Goal: Browse casually: Explore the website without a specific task or goal

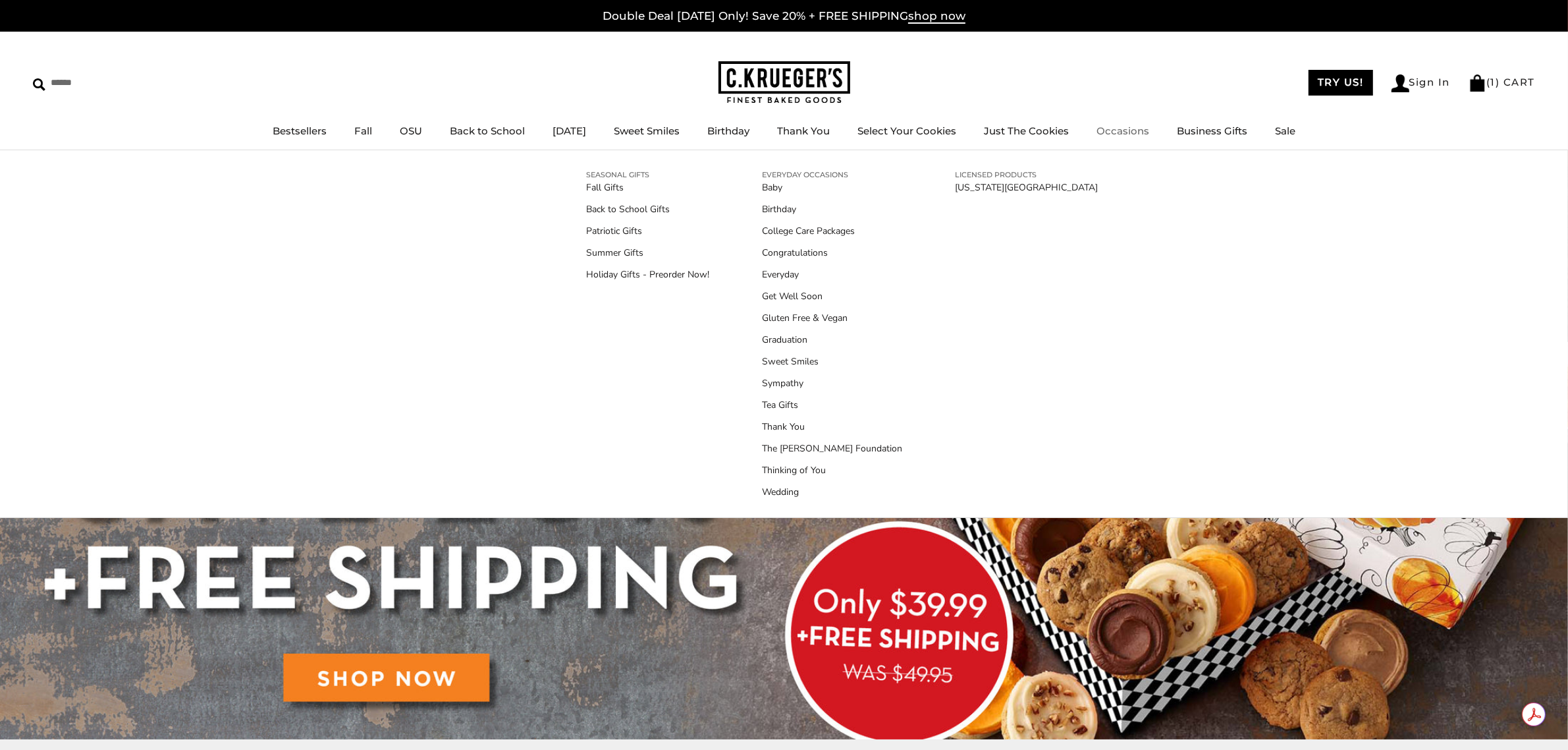
click at [1147, 131] on link "Occasions" at bounding box center [1122, 131] width 53 height 13
click at [640, 271] on link "Holiday Gifts - Preorder Now!" at bounding box center [648, 275] width 123 height 14
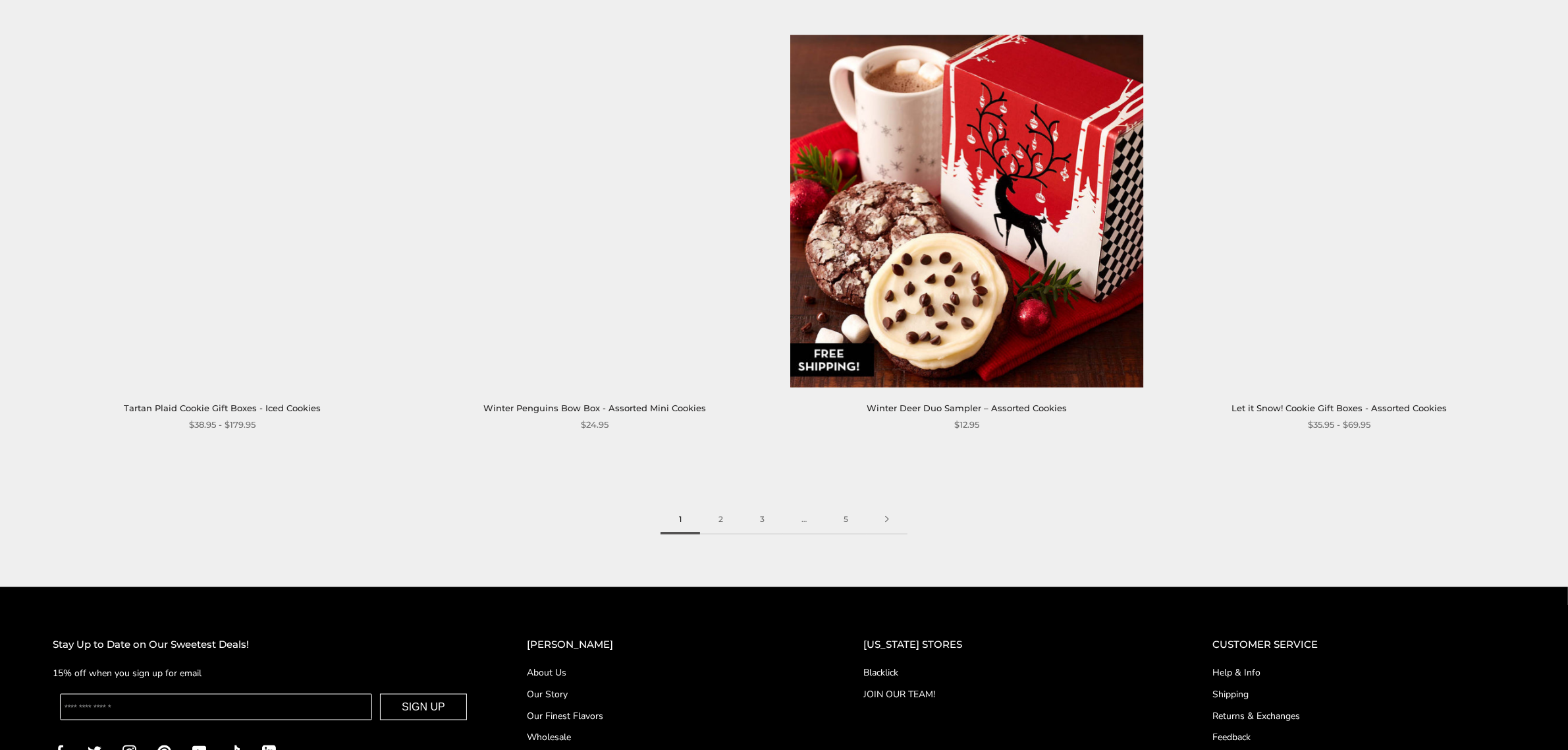
scroll to position [2415, 0]
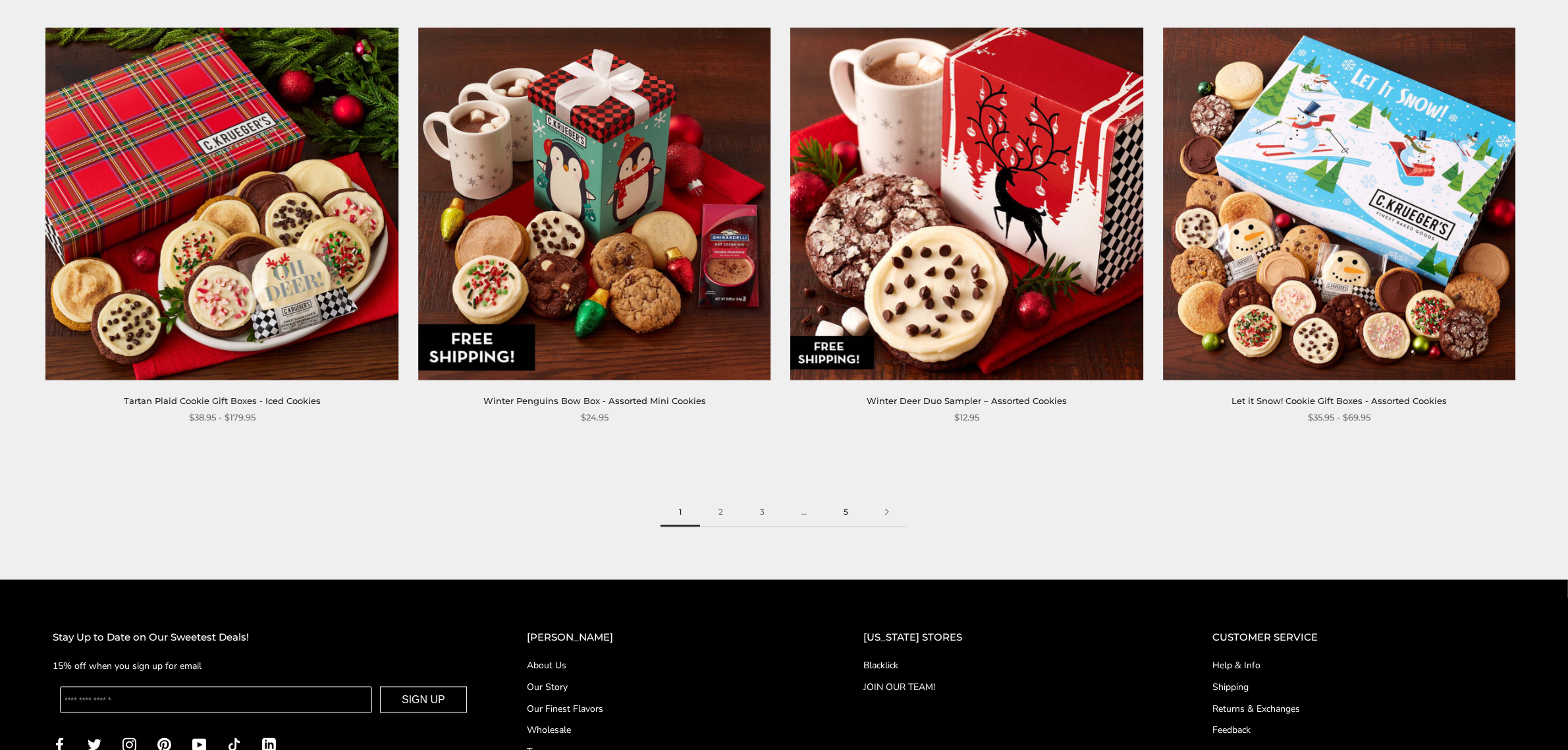
click at [842, 512] on link "5" at bounding box center [845, 512] width 41 height 30
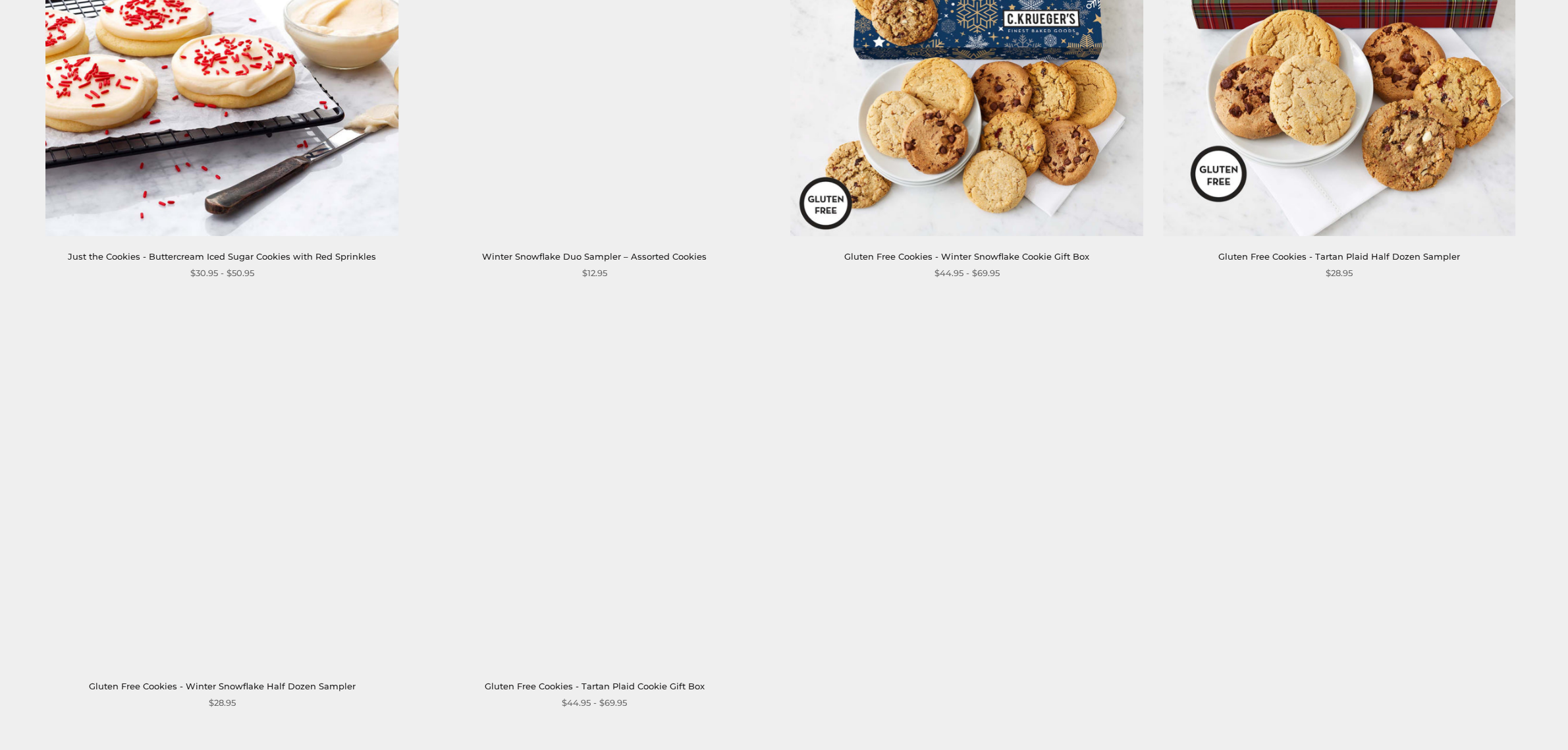
scroll to position [1591, 0]
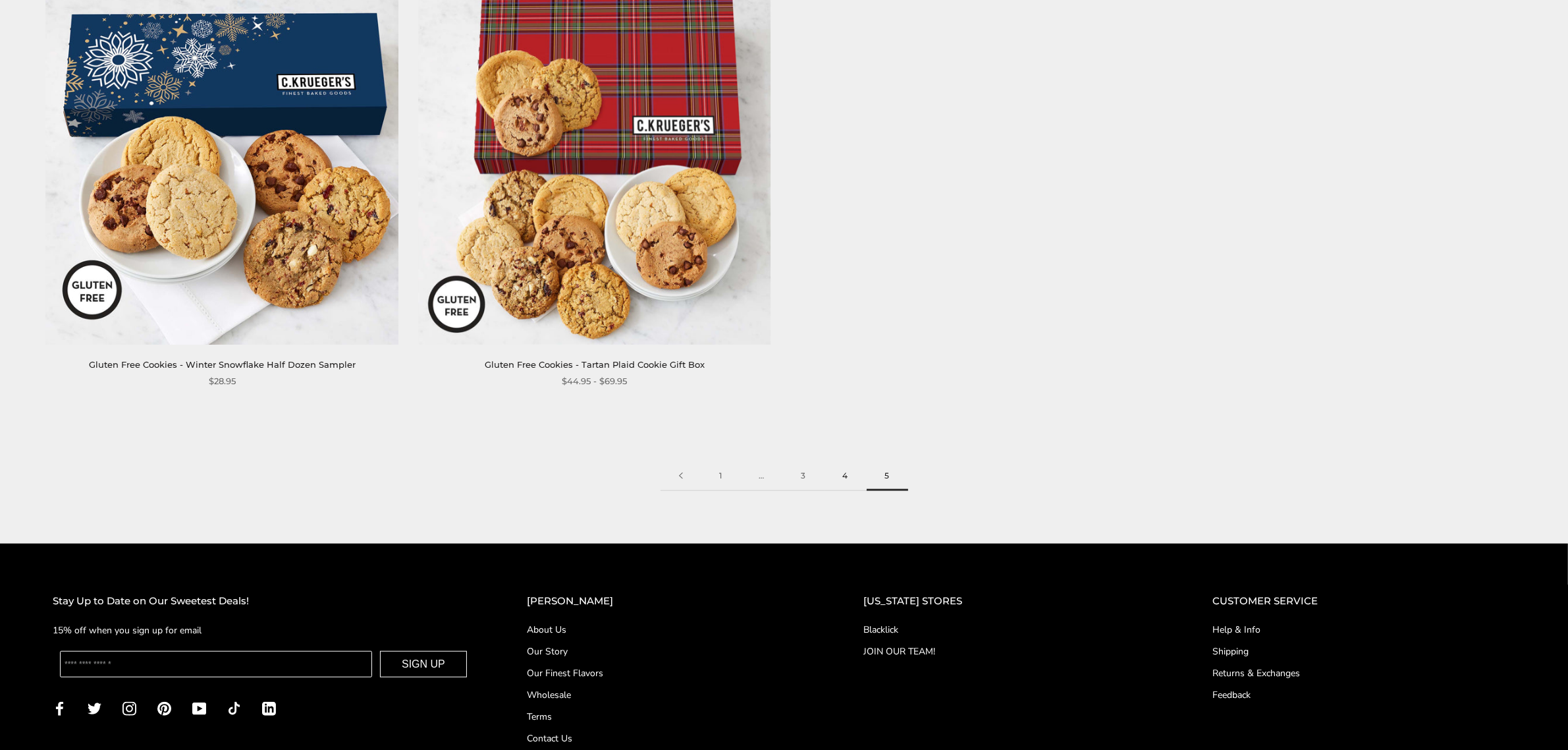
click at [848, 477] on link "4" at bounding box center [845, 476] width 42 height 30
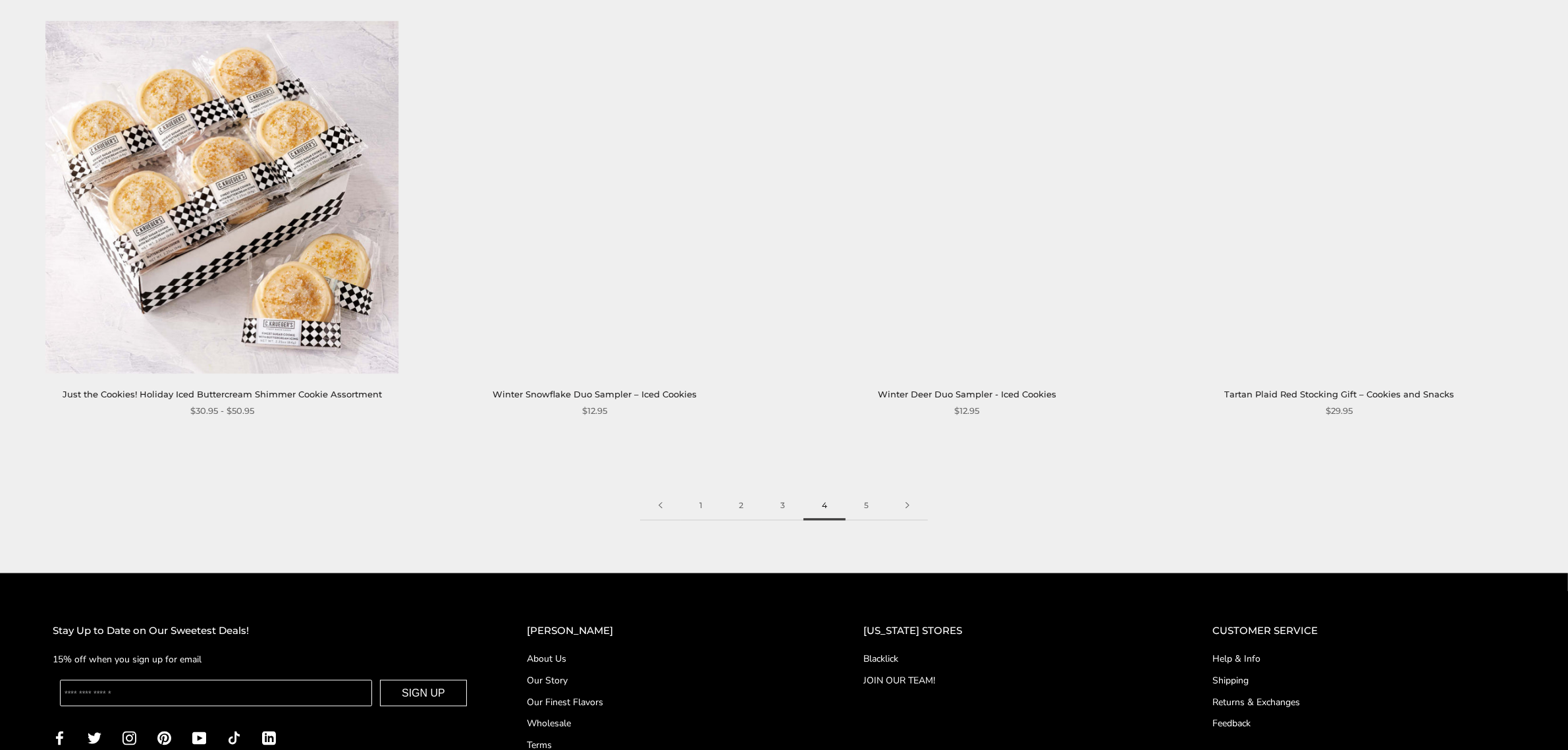
scroll to position [2580, 0]
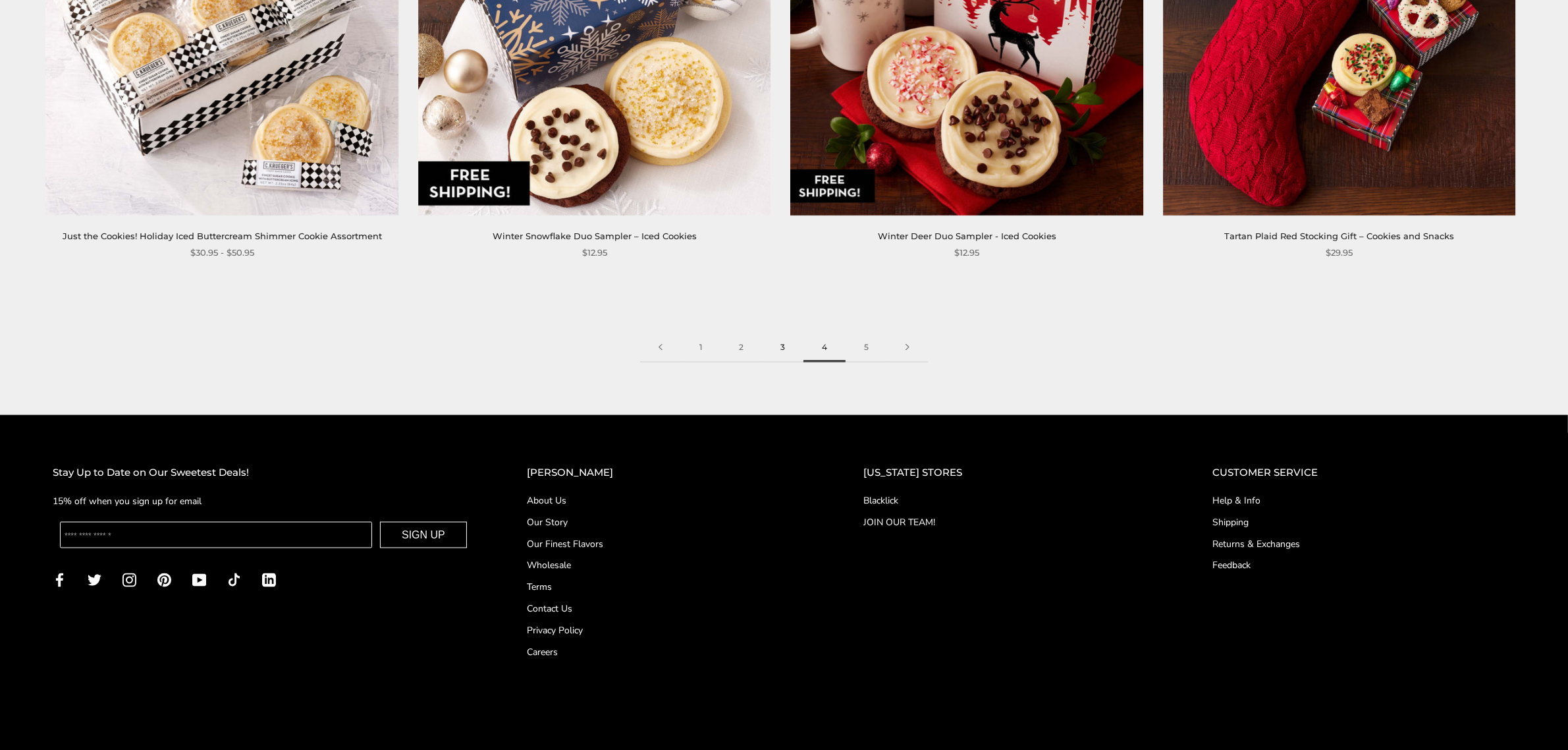
click at [787, 347] on link "3" at bounding box center [782, 347] width 41 height 30
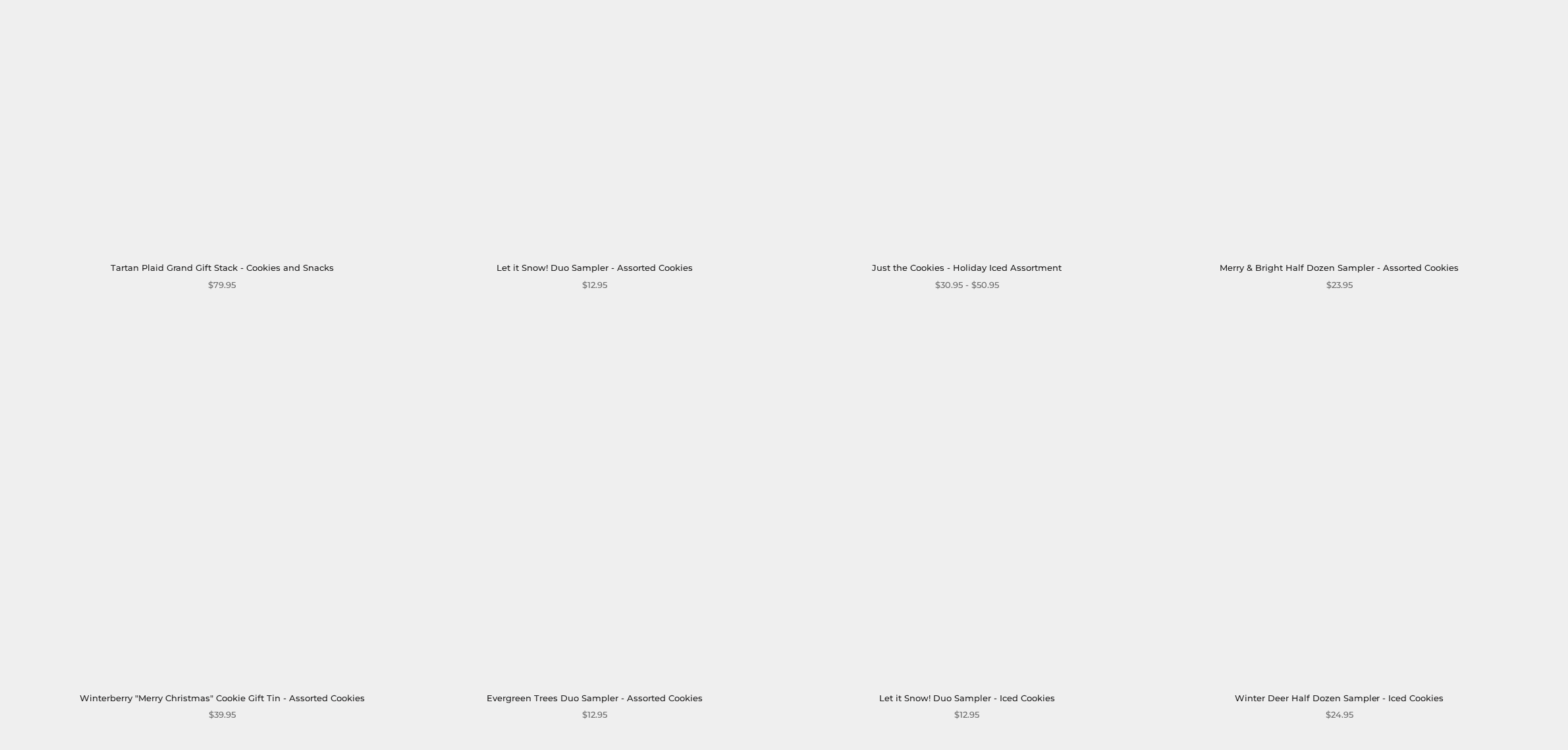
scroll to position [2360, 0]
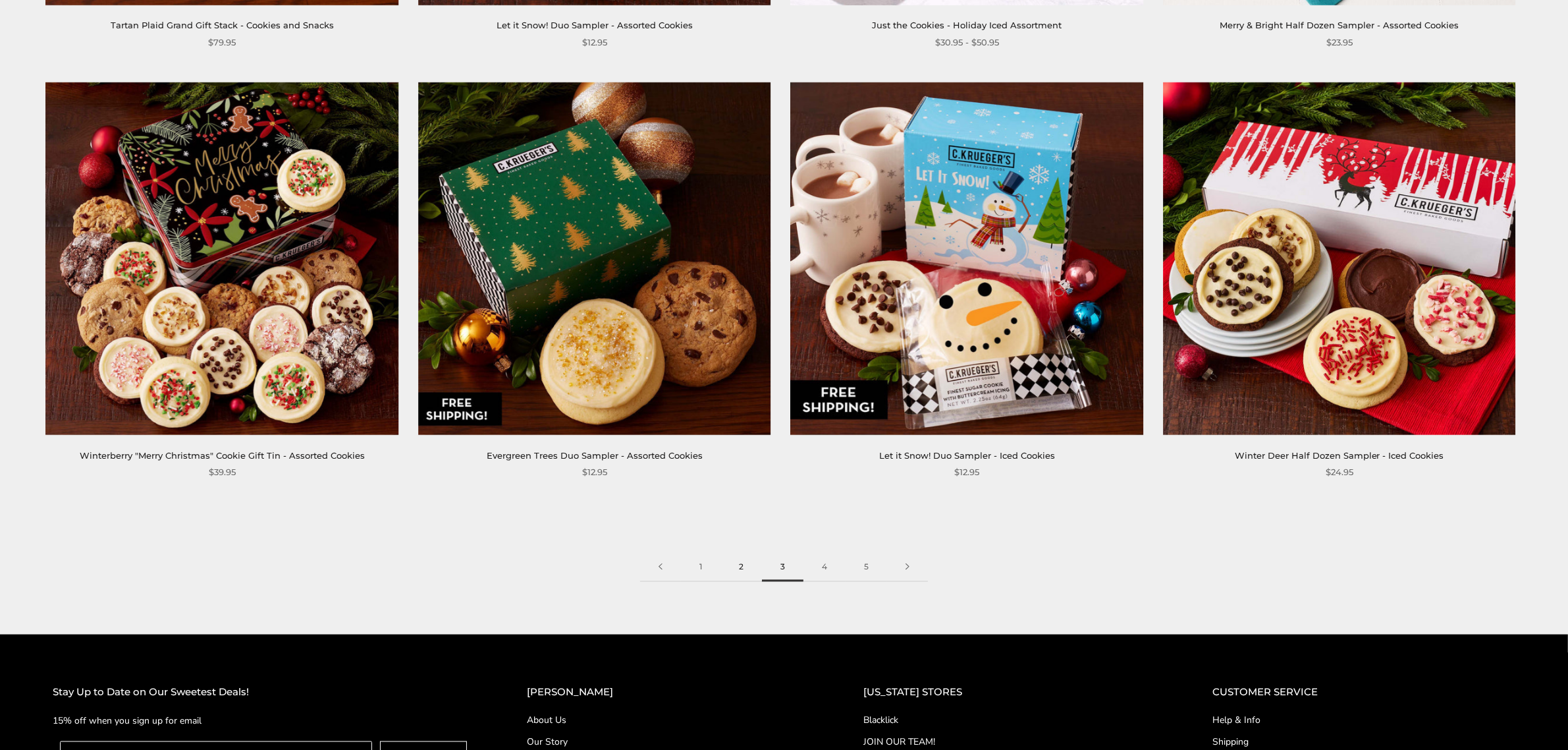
click at [735, 565] on link "2" at bounding box center [740, 567] width 41 height 30
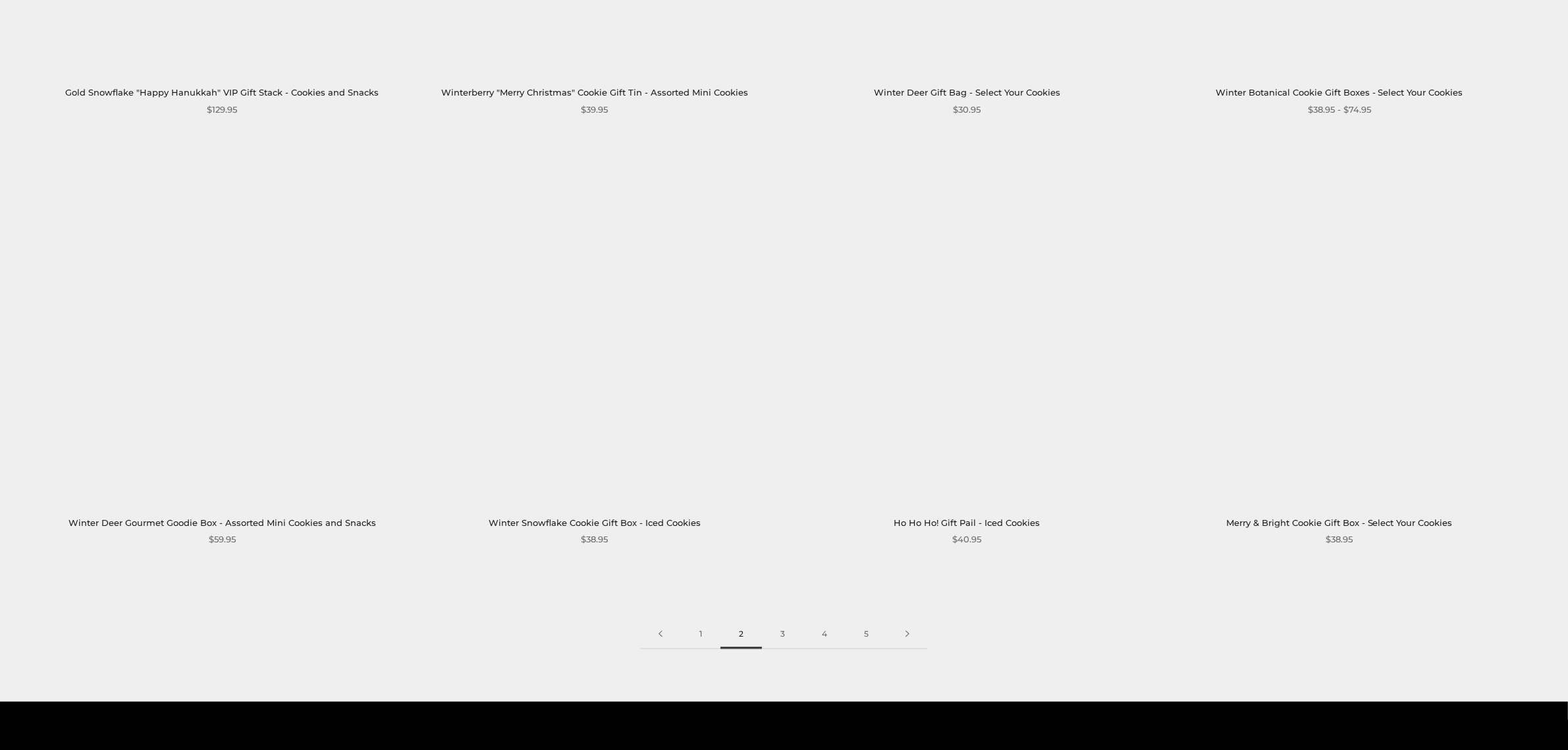
scroll to position [2471, 0]
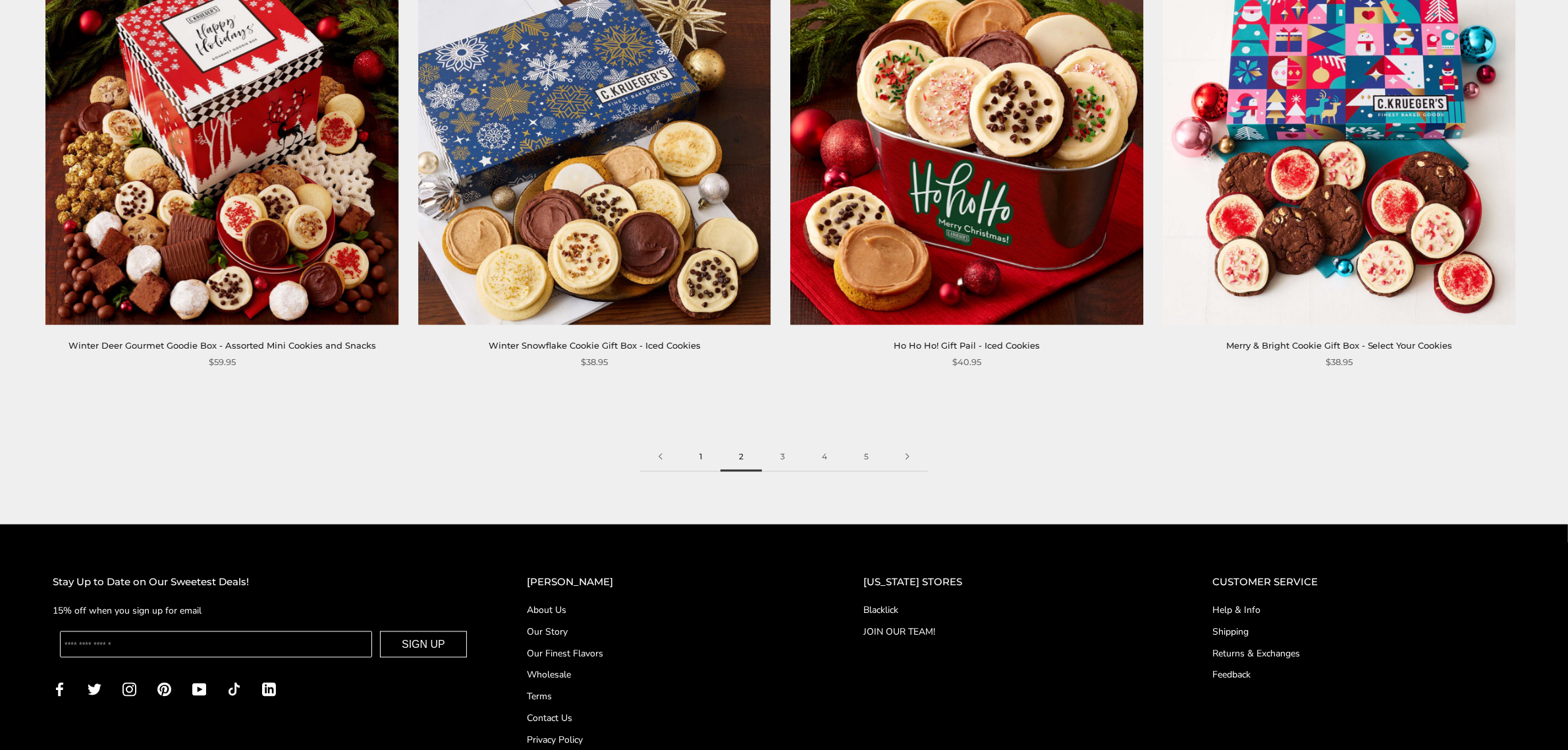
click at [702, 458] on link "1" at bounding box center [700, 457] width 39 height 30
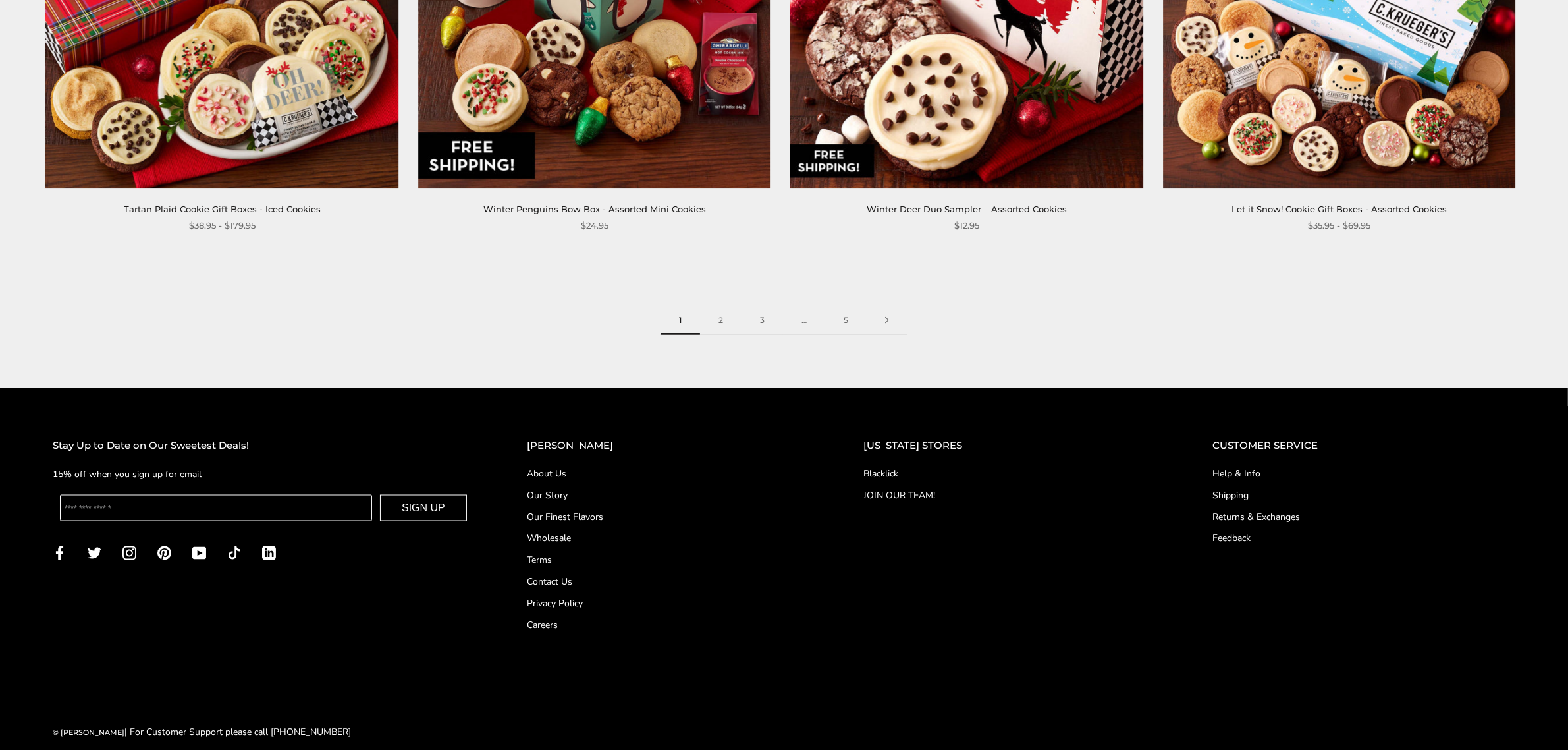
scroll to position [2625, 0]
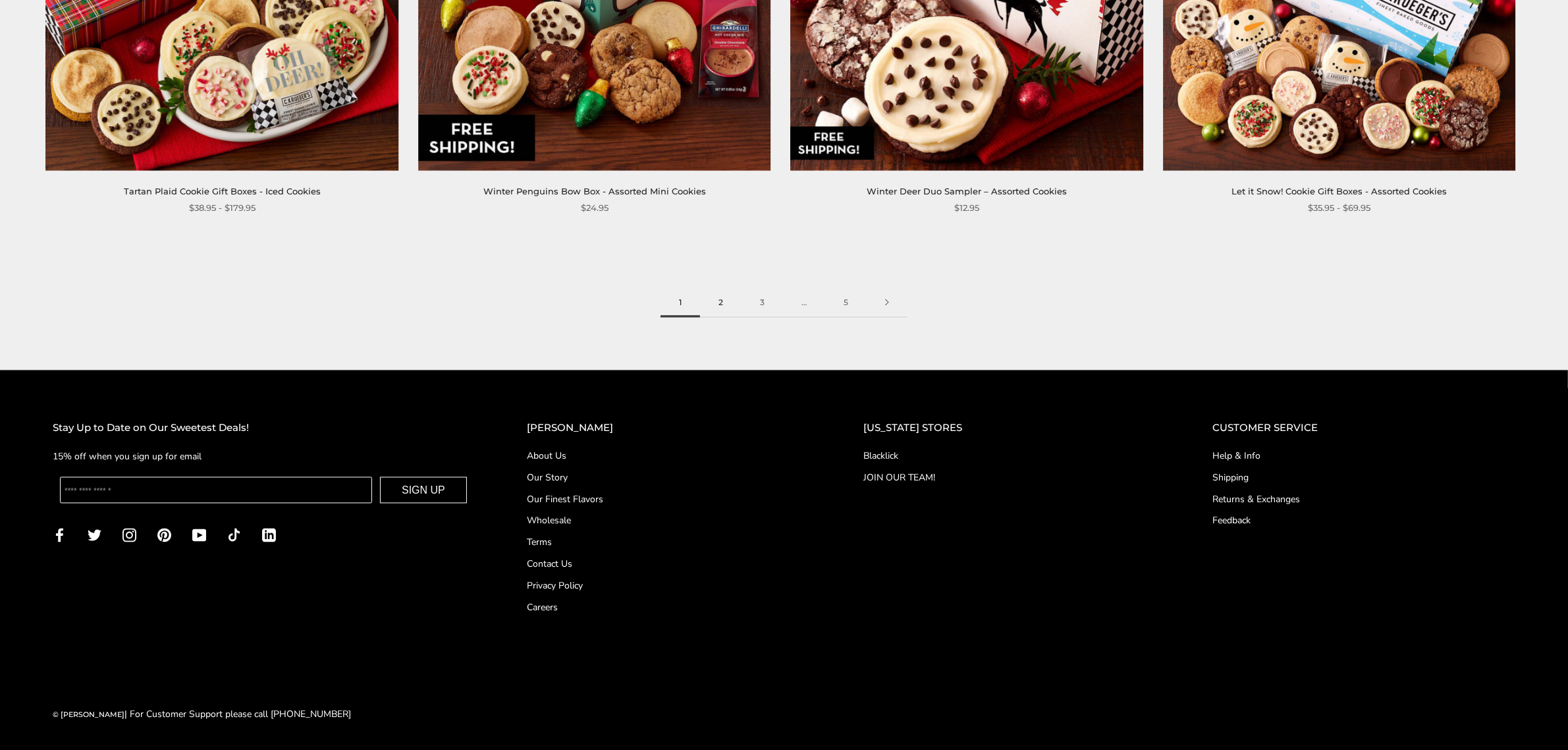
click at [719, 304] on link "2" at bounding box center [720, 303] width 41 height 30
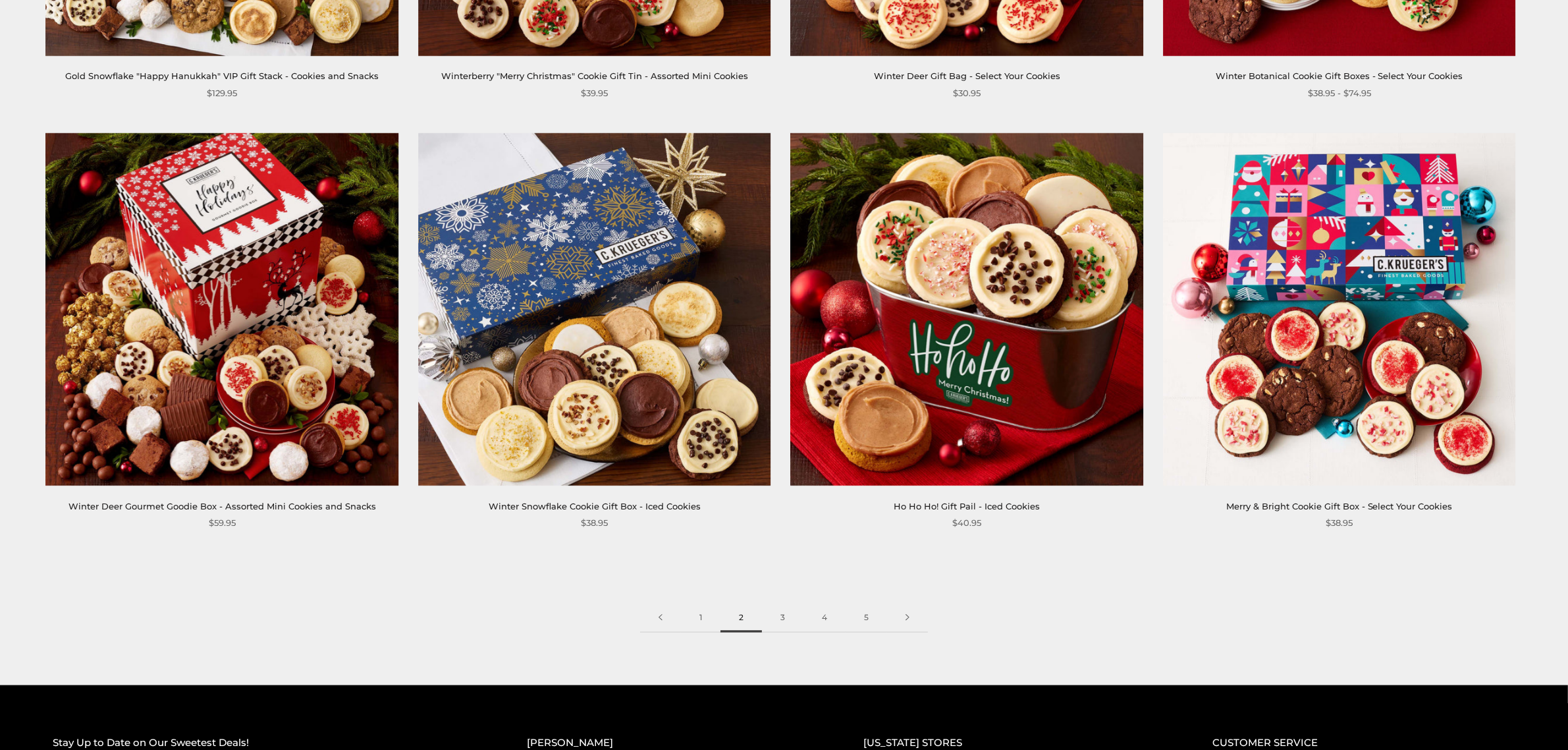
scroll to position [2525, 0]
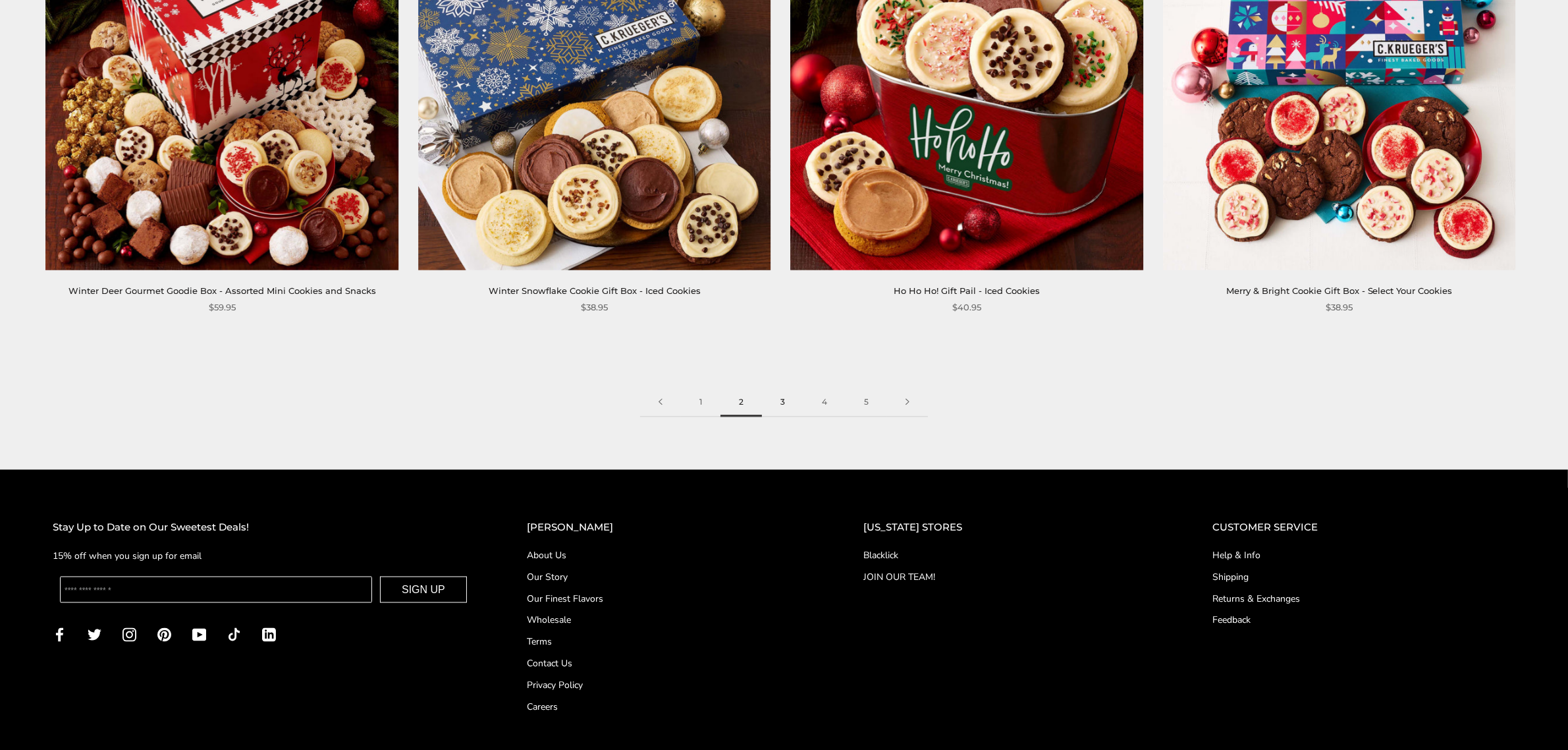
click at [777, 396] on link "3" at bounding box center [782, 402] width 41 height 30
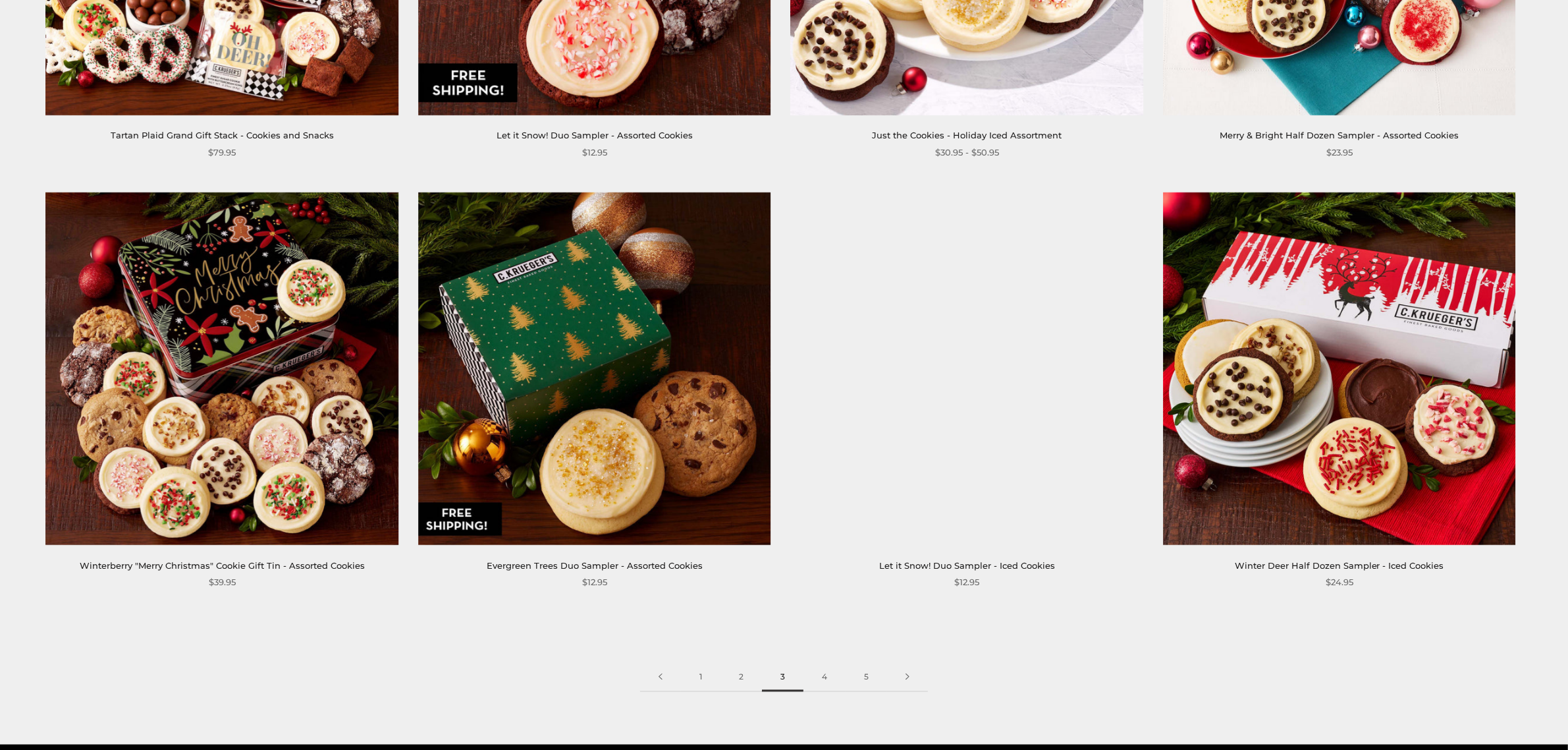
scroll to position [2580, 0]
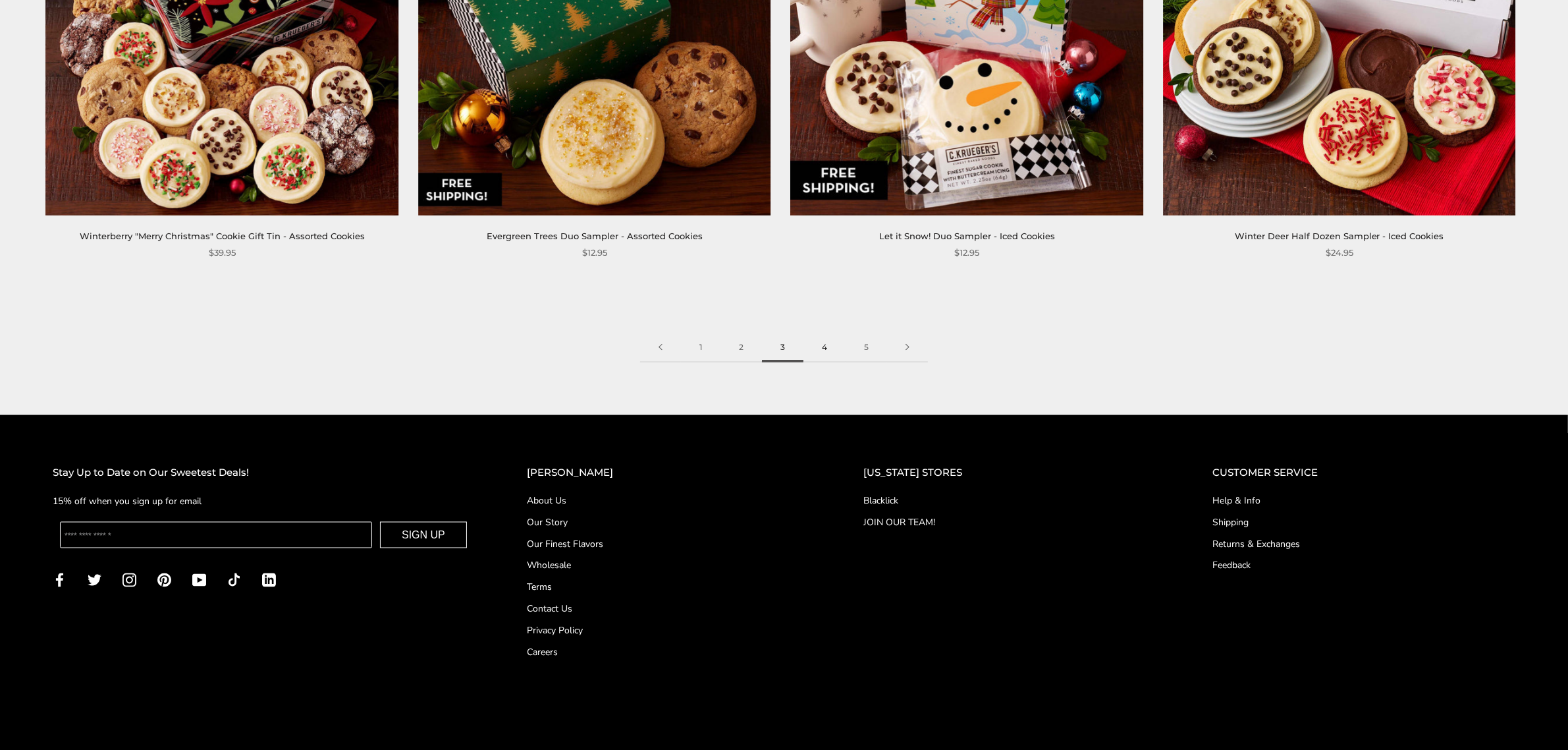
click at [824, 343] on link "4" at bounding box center [824, 347] width 42 height 30
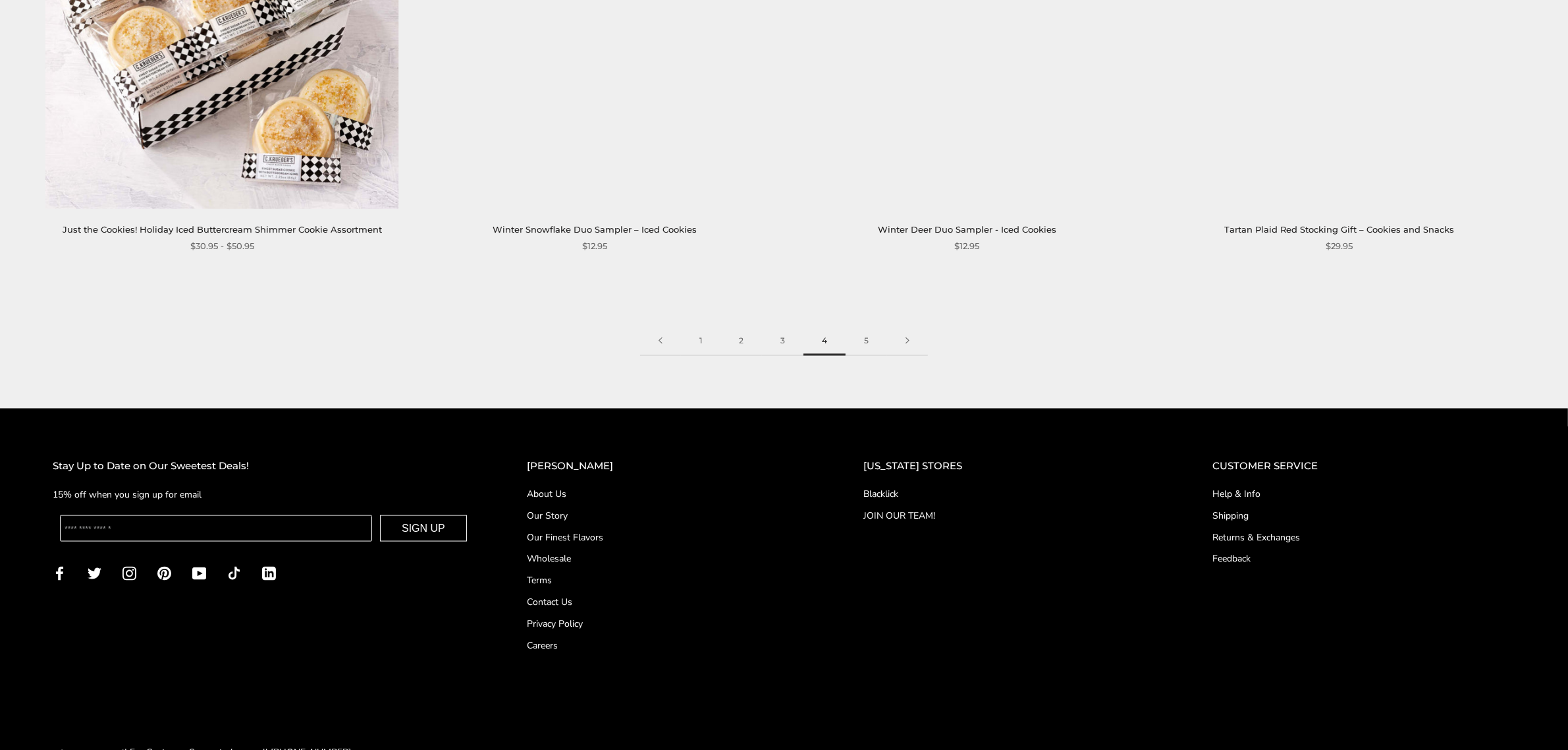
scroll to position [2625, 0]
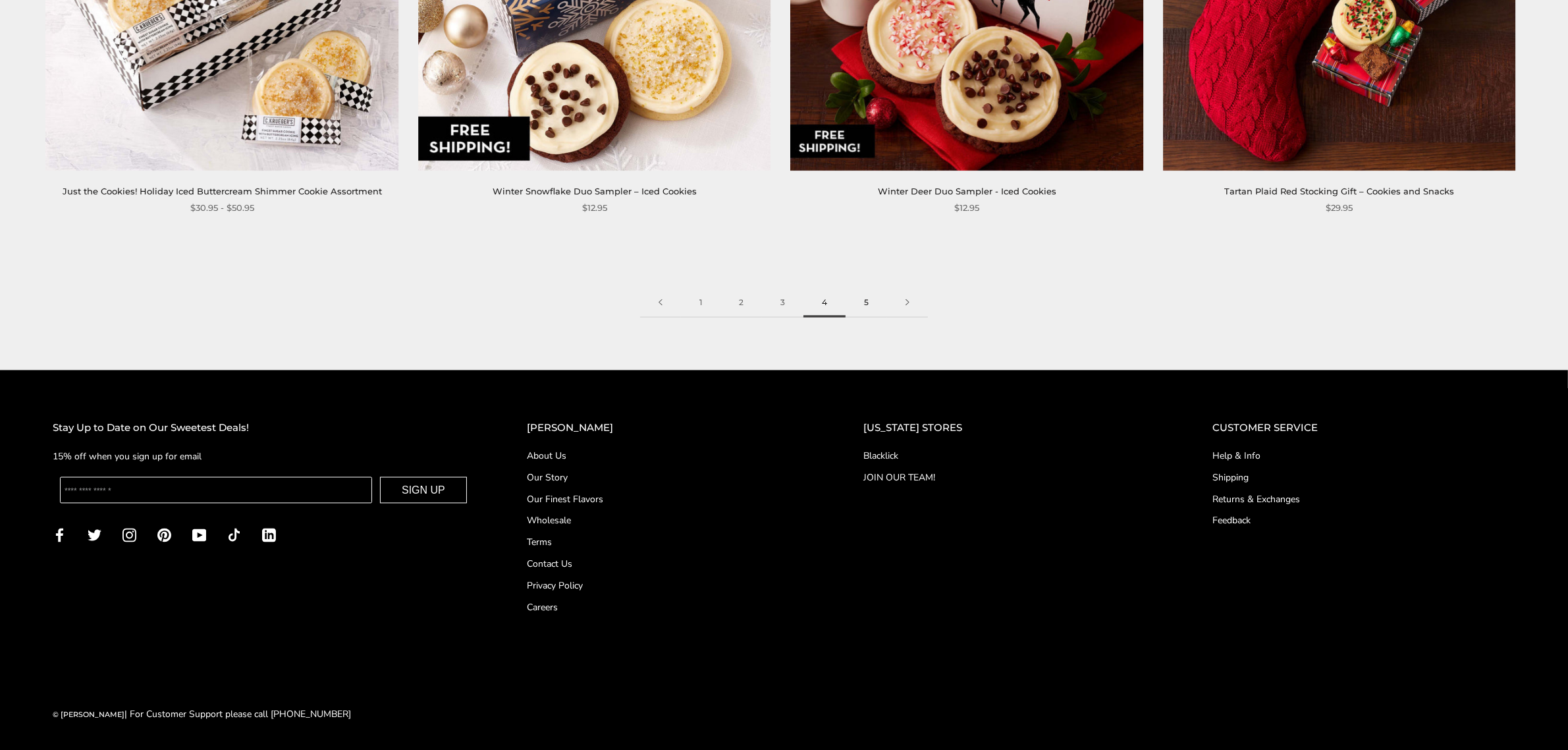
click at [866, 301] on link "5" at bounding box center [865, 303] width 41 height 30
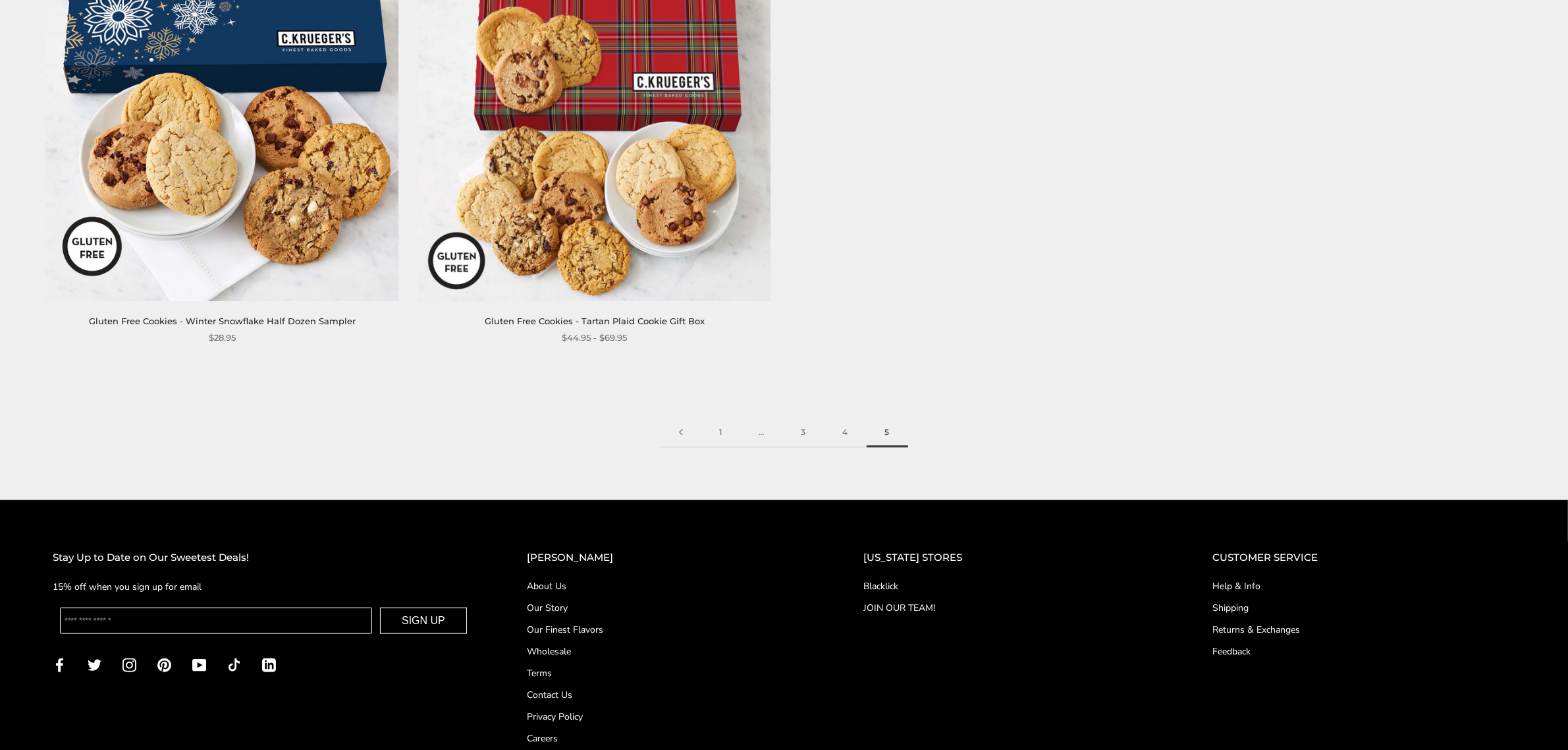
scroll to position [1766, 0]
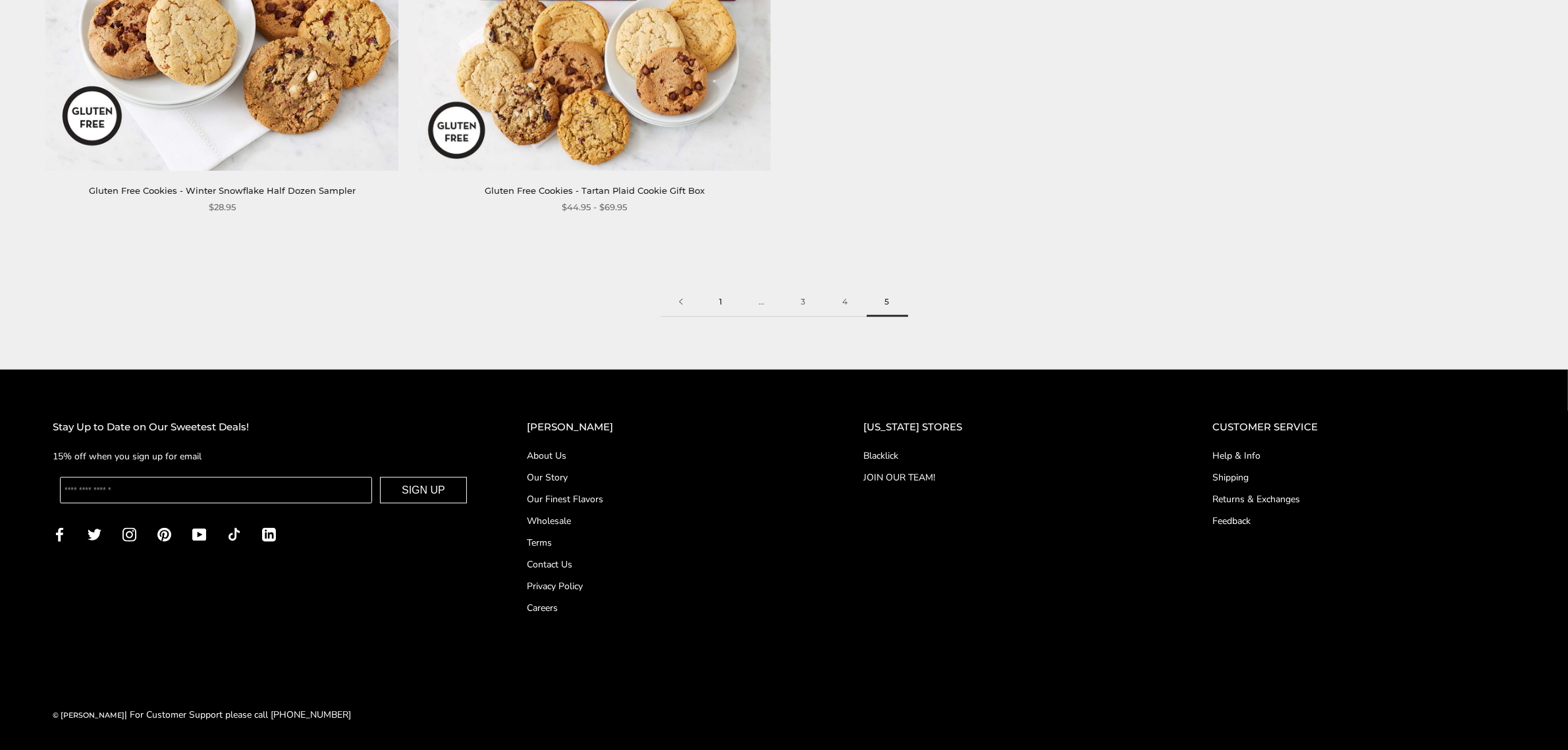
click at [719, 302] on link "1" at bounding box center [721, 302] width 39 height 30
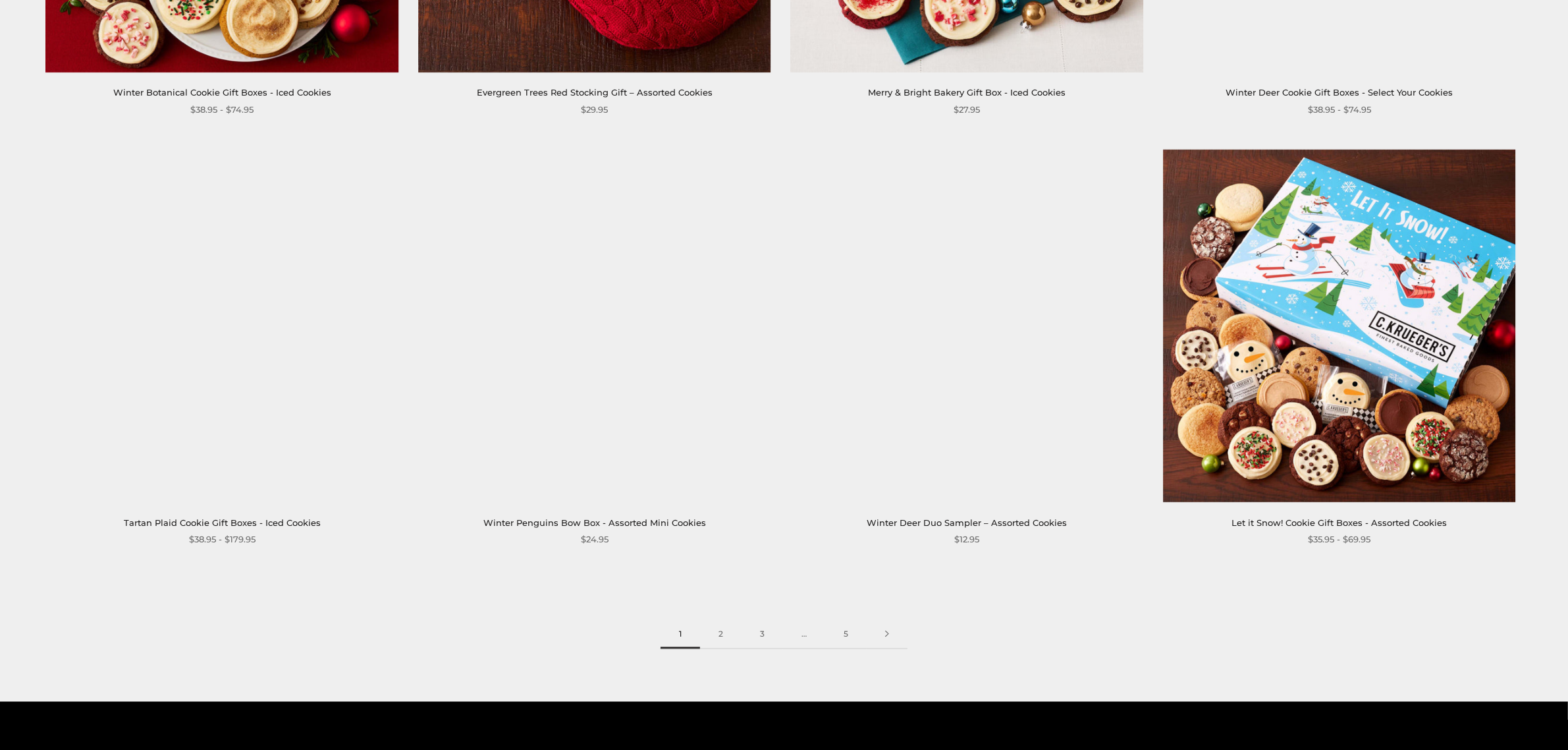
scroll to position [2360, 0]
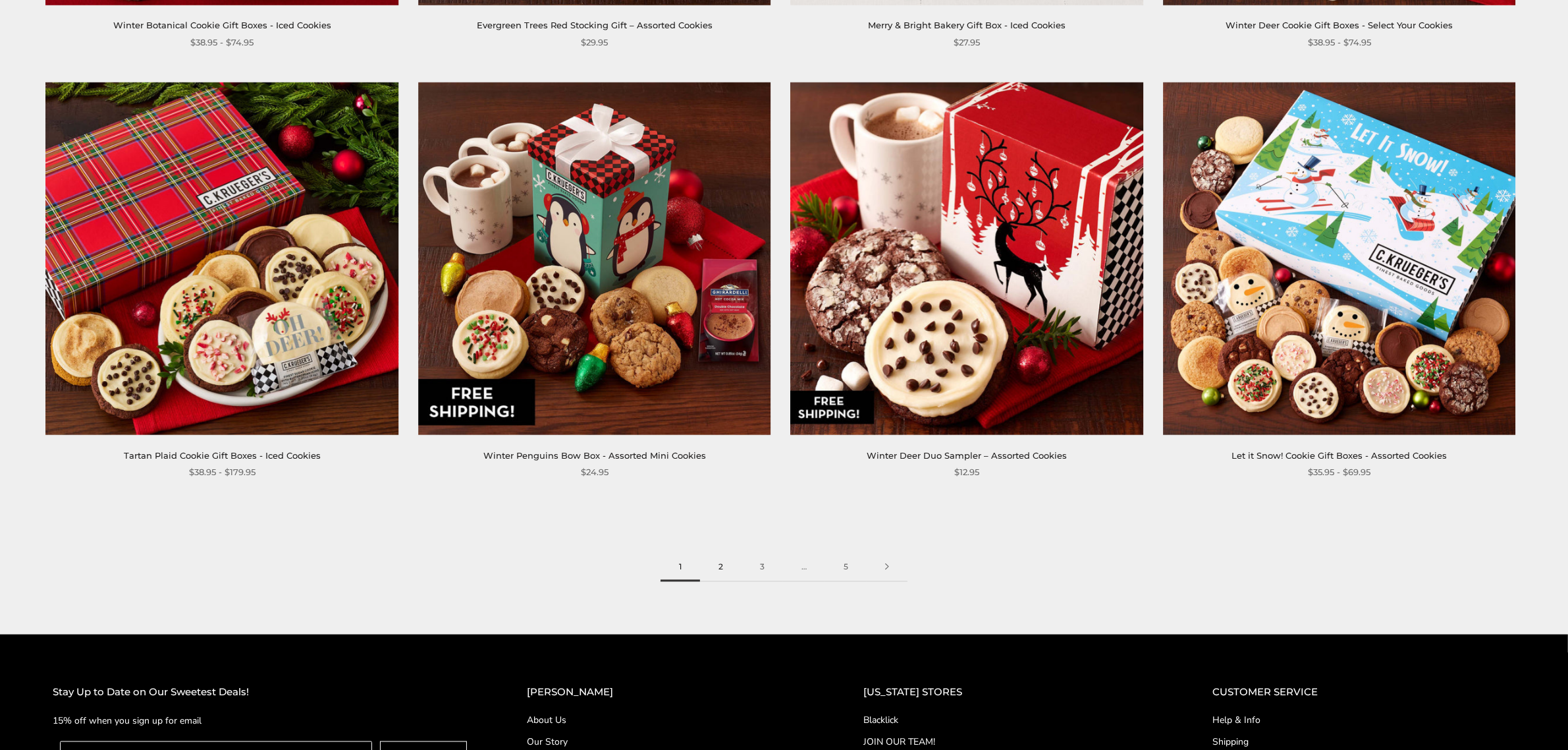
click at [723, 567] on link "2" at bounding box center [720, 567] width 41 height 30
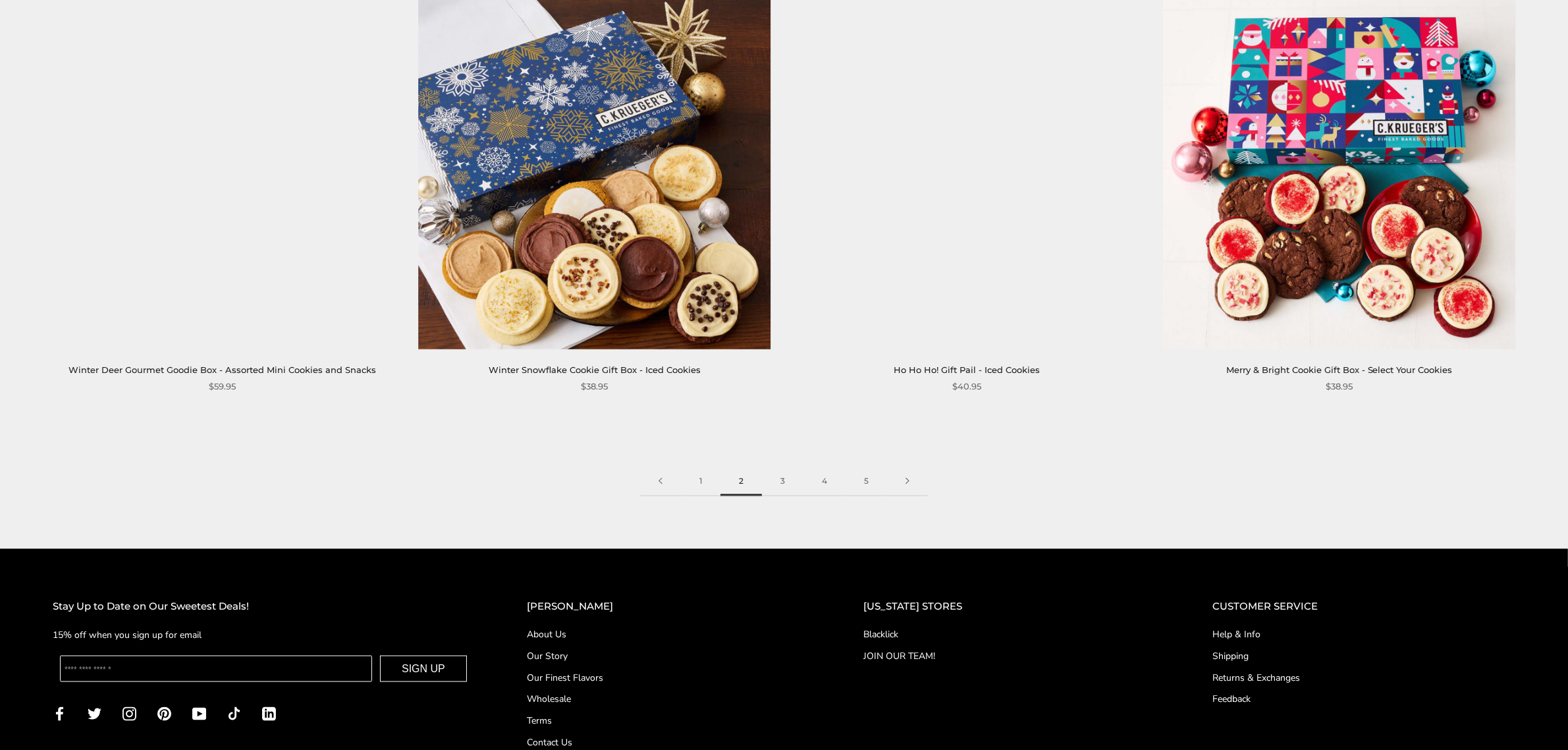
scroll to position [2580, 0]
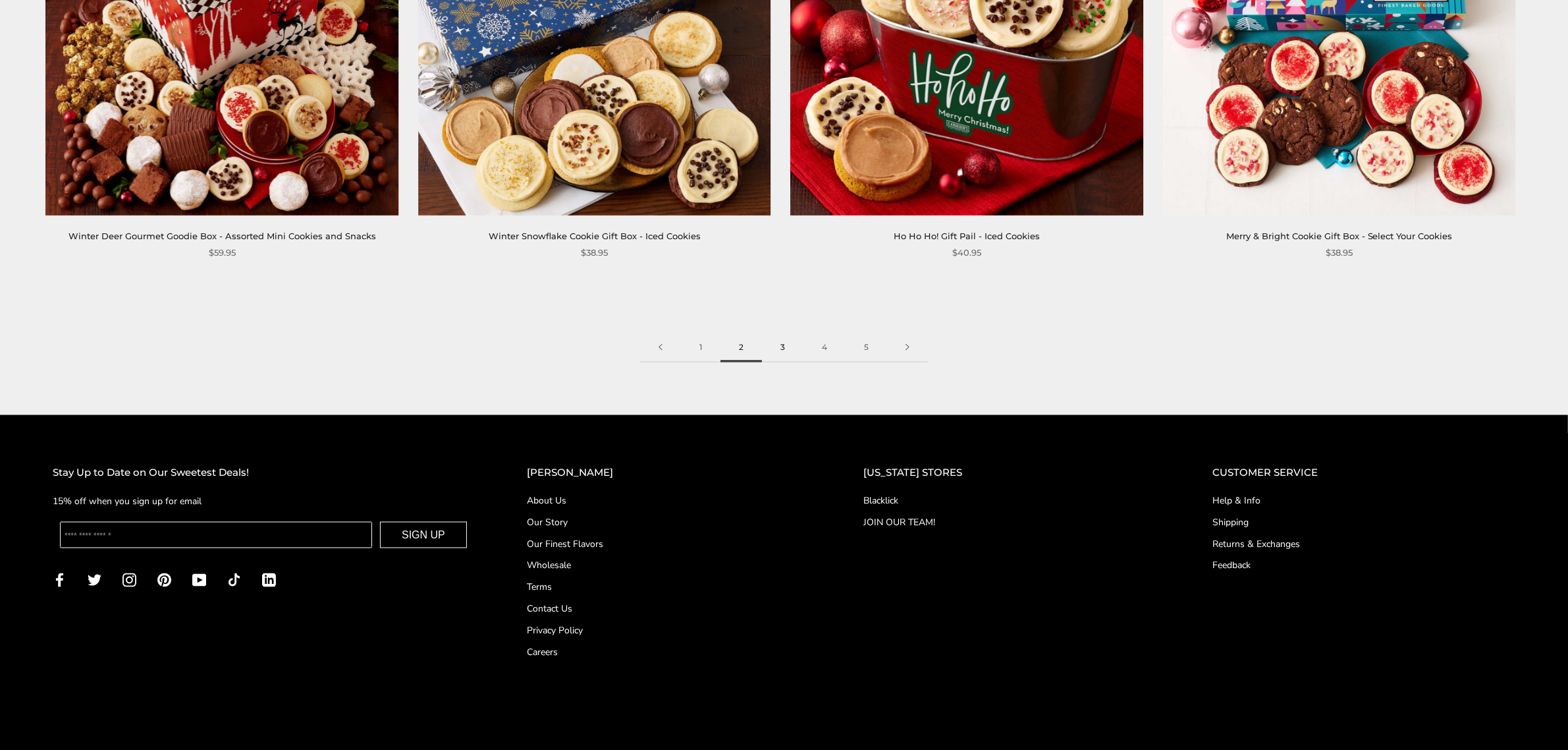
click at [781, 346] on link "3" at bounding box center [782, 347] width 41 height 30
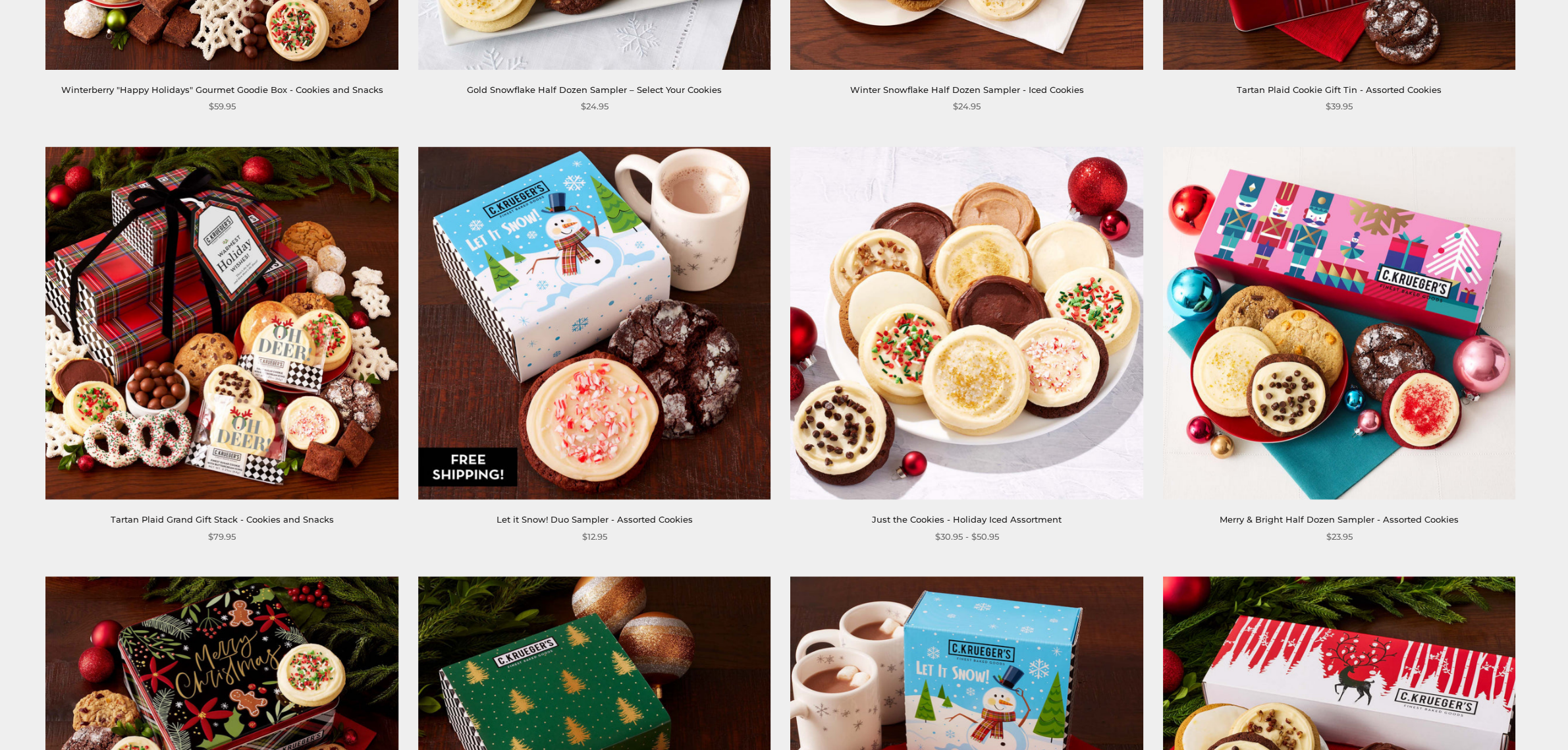
scroll to position [2251, 0]
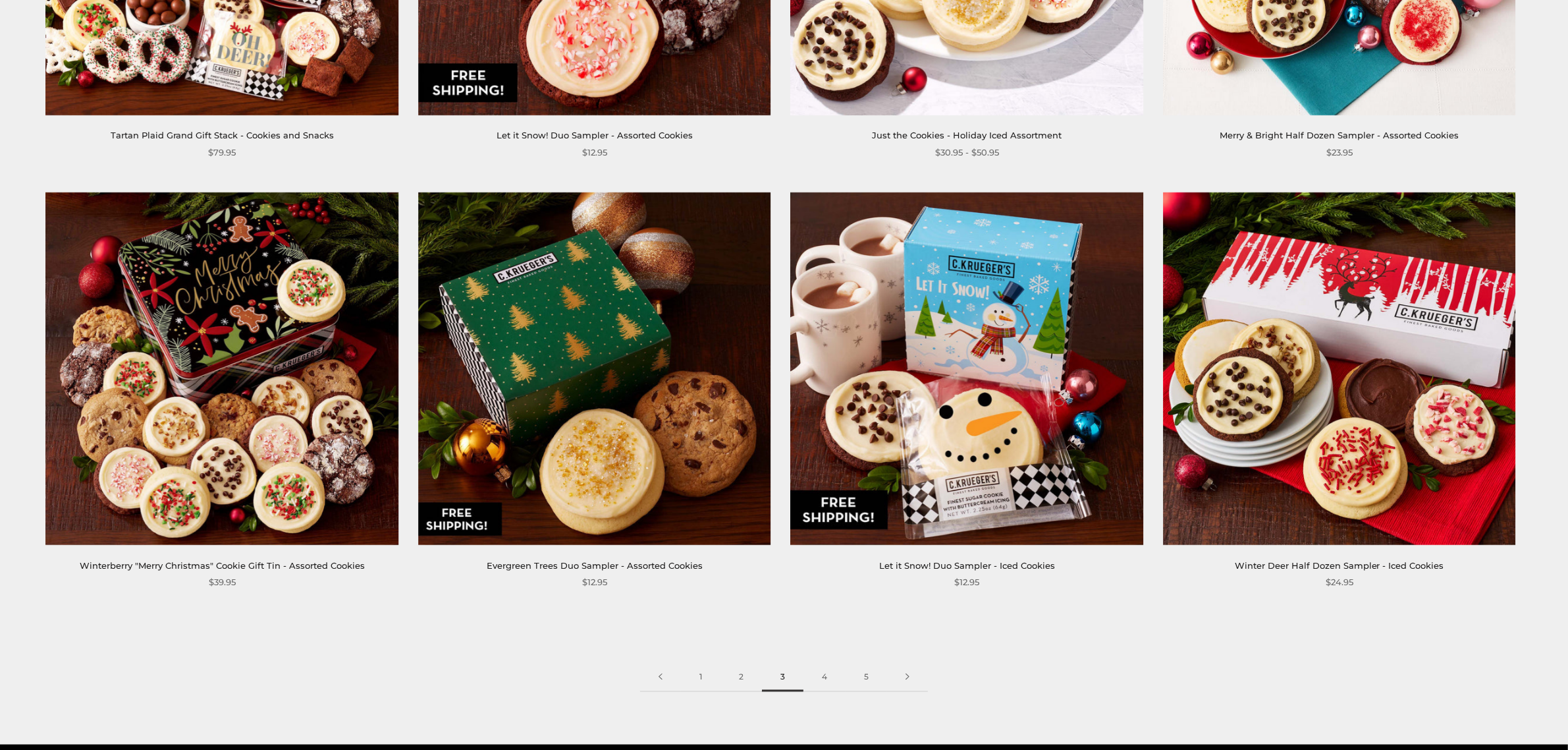
drag, startPoint x: 826, startPoint y: 679, endPoint x: 894, endPoint y: 633, distance: 82.1
click at [826, 677] on link "4" at bounding box center [824, 677] width 42 height 30
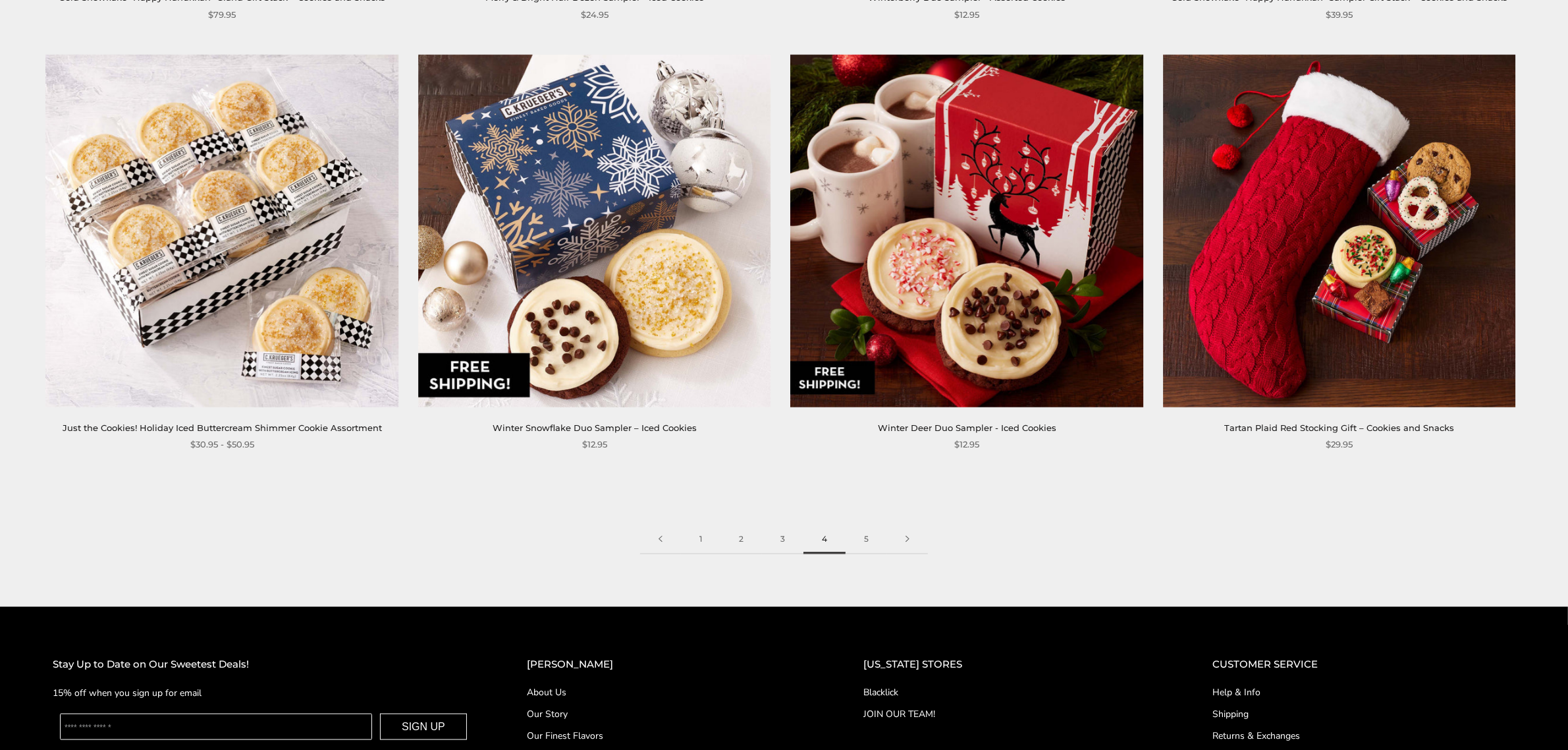
scroll to position [2415, 0]
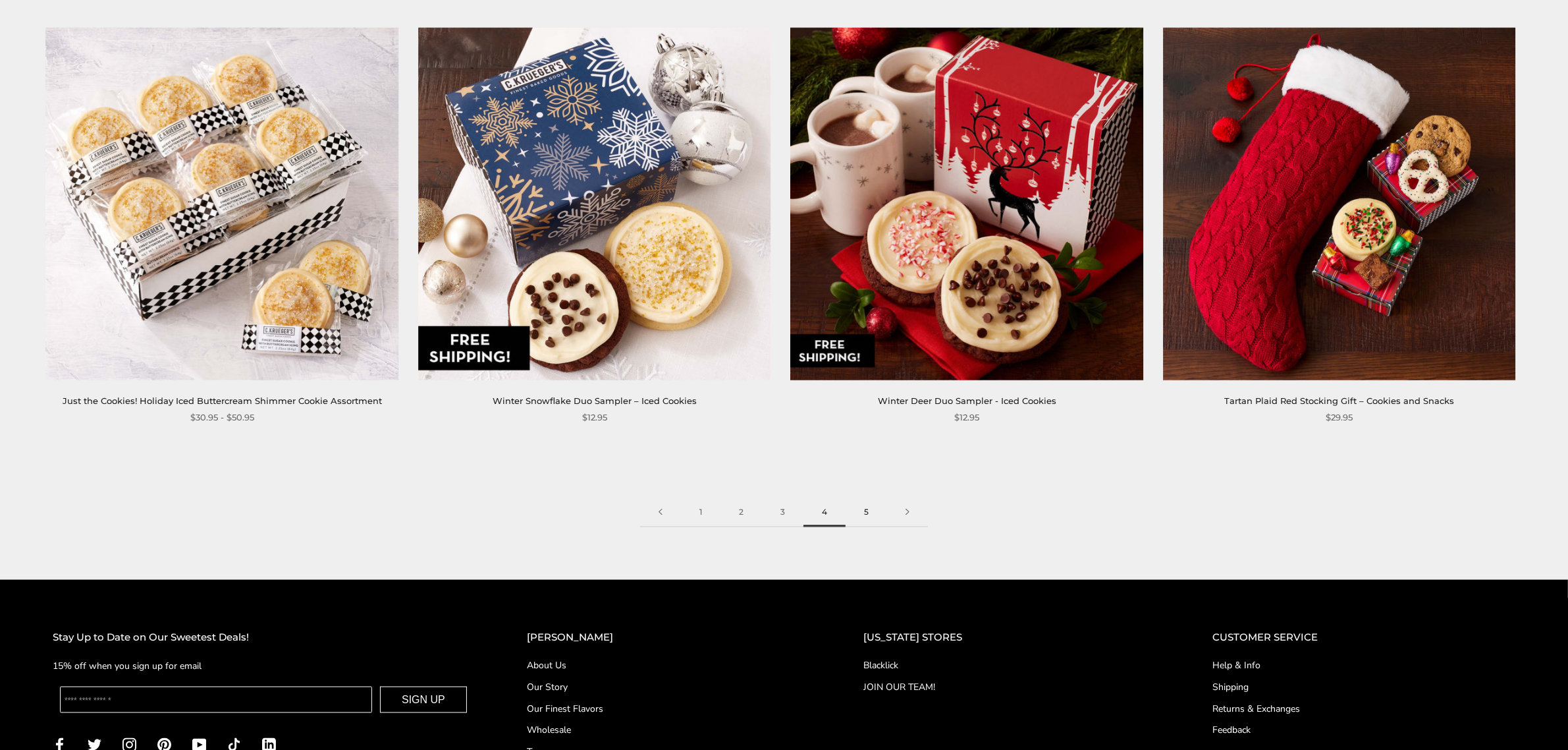
click at [865, 516] on link "5" at bounding box center [865, 512] width 41 height 30
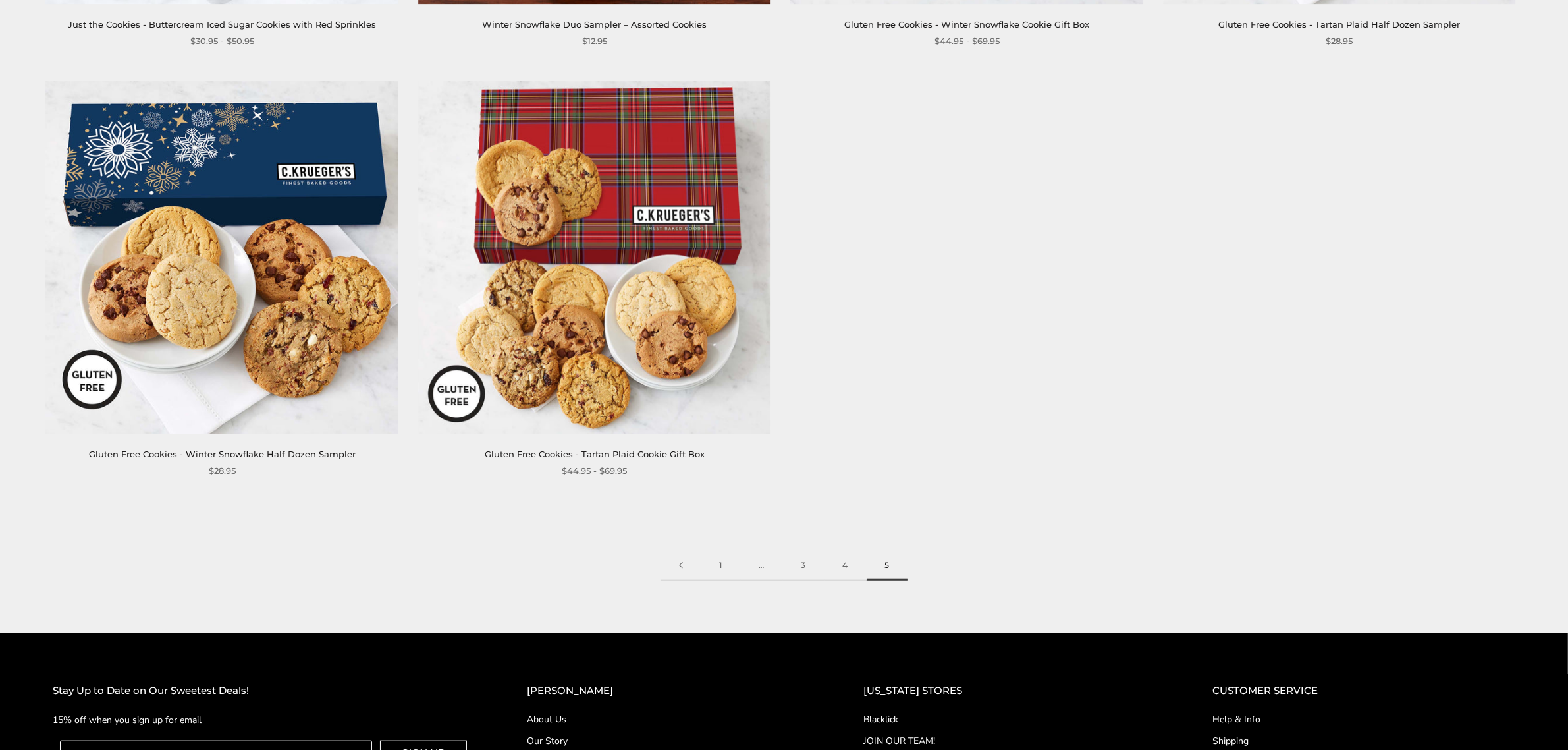
scroll to position [1647, 0]
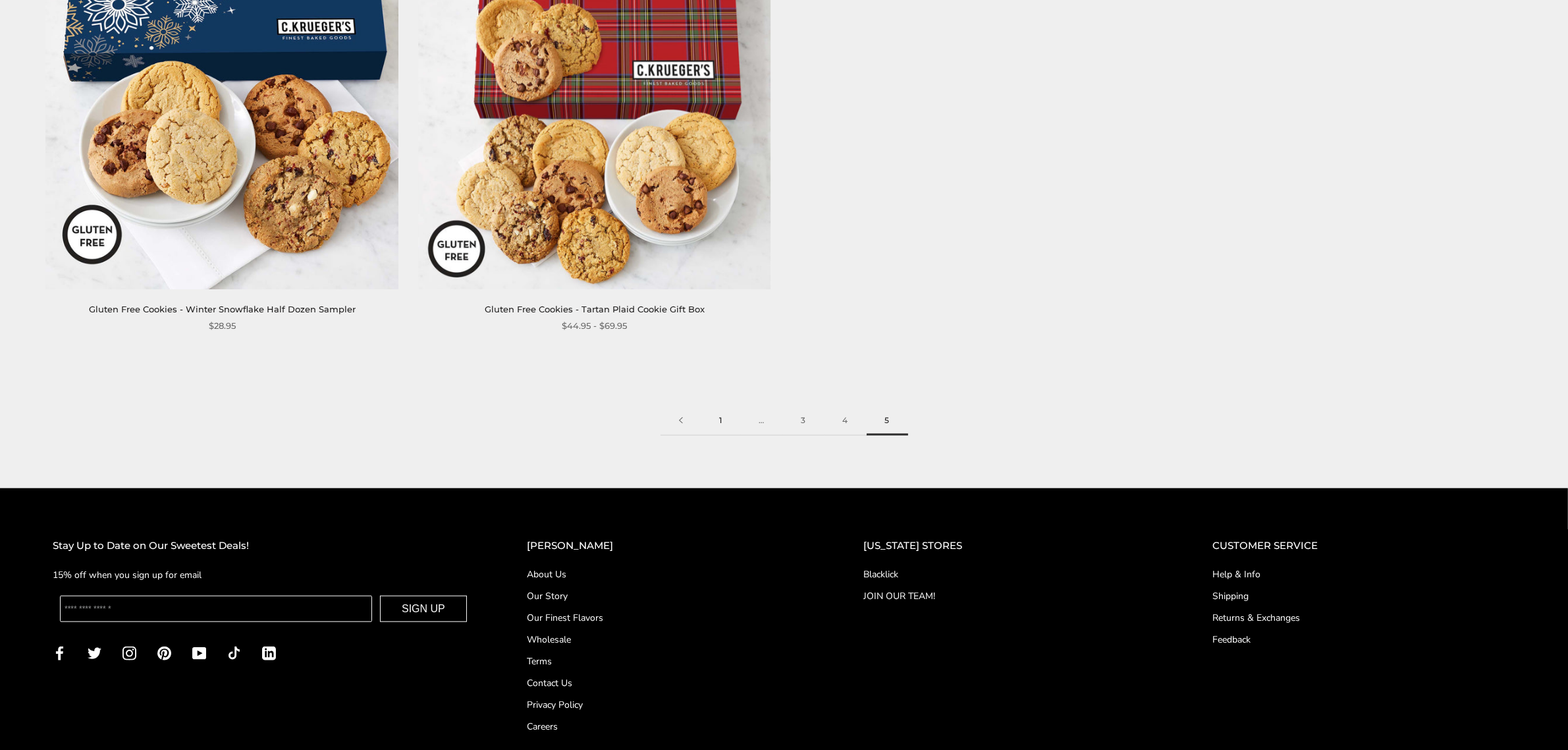
click at [719, 414] on link "1" at bounding box center [721, 420] width 39 height 30
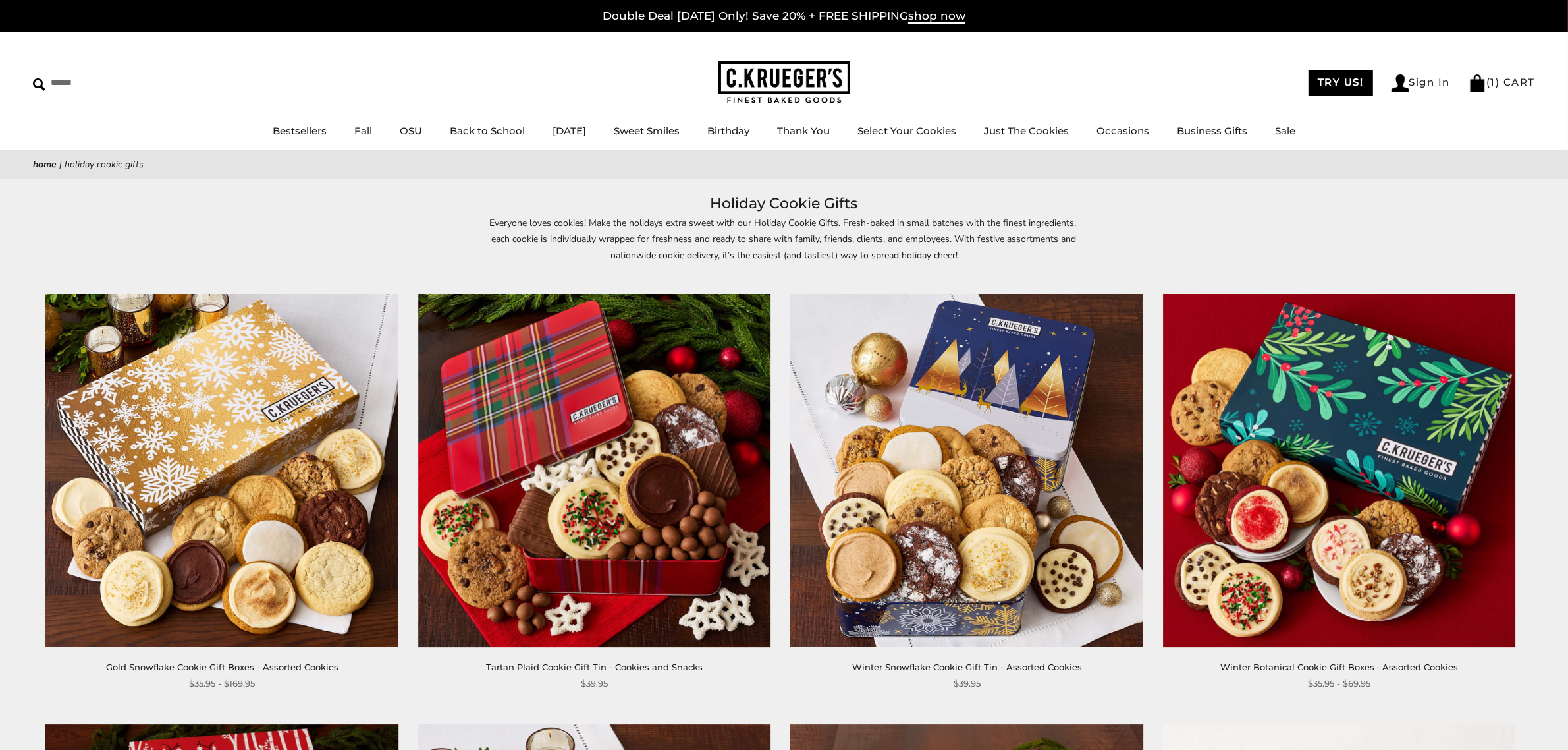
click at [1128, 254] on div "Everyone loves cookies! Make the holidays extra sweet with our Holiday Cookie G…" at bounding box center [784, 247] width 1568 height 65
